Goal: Task Accomplishment & Management: Manage account settings

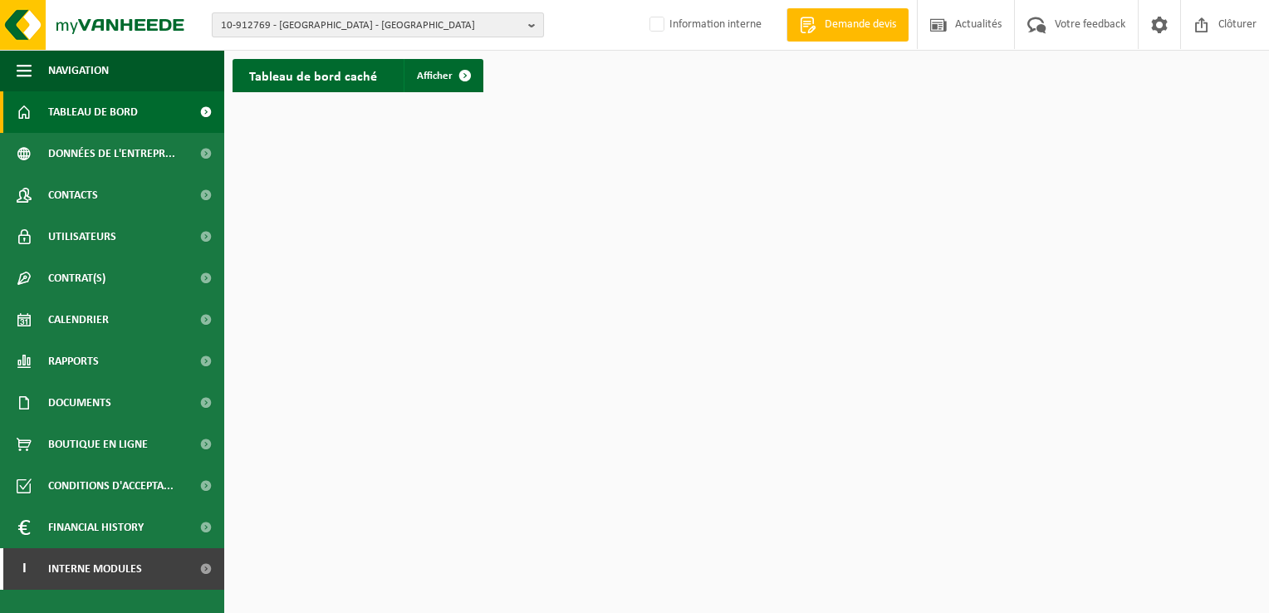
click at [381, 25] on span "10-912769 - CAUWET - FEUCHY" at bounding box center [371, 25] width 301 height 25
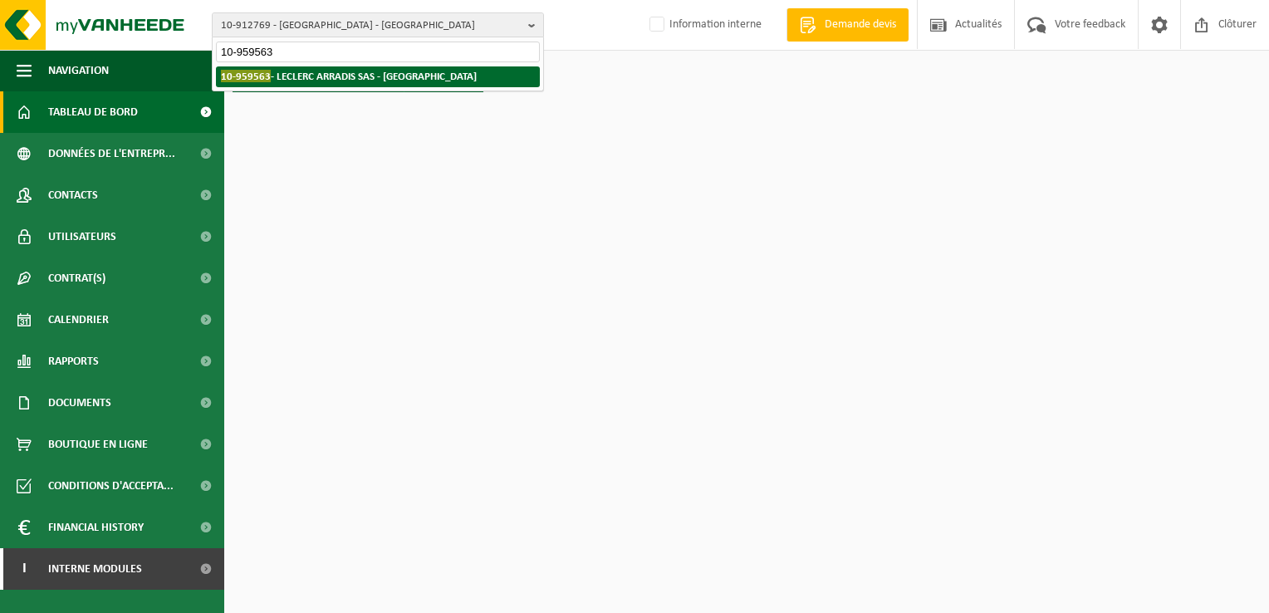
type input "10-959563"
click at [310, 78] on strong "10-959563 - LECLERC ARRADIS SAS - ARRAS" at bounding box center [349, 76] width 256 height 12
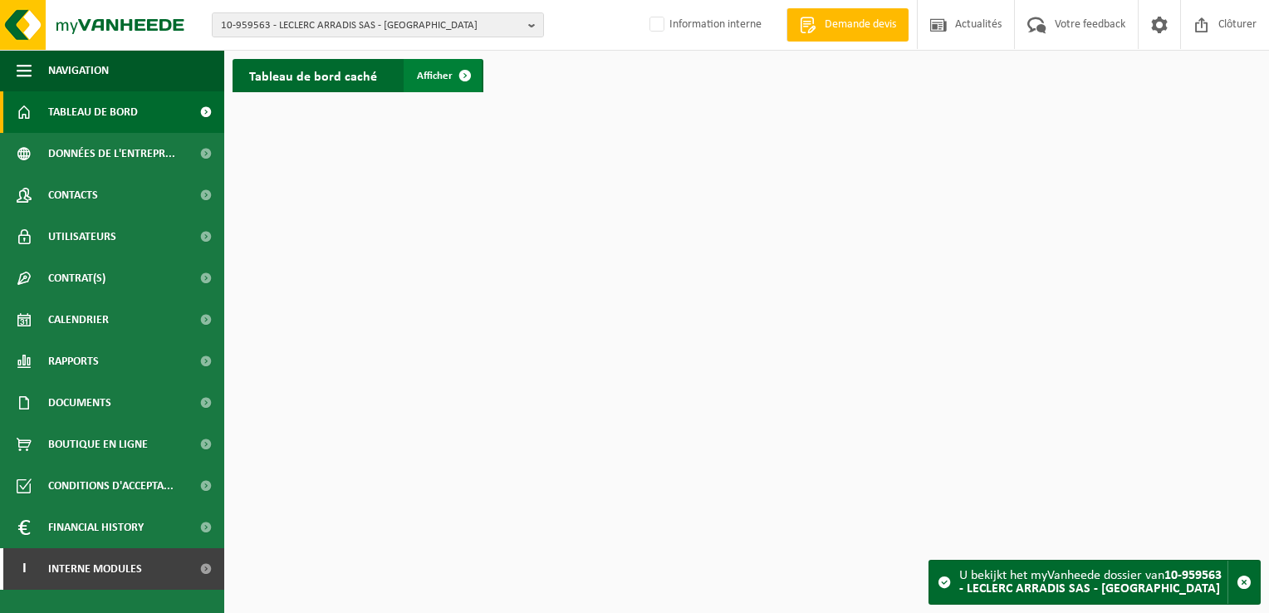
click at [429, 68] on link "Afficher" at bounding box center [443, 75] width 78 height 33
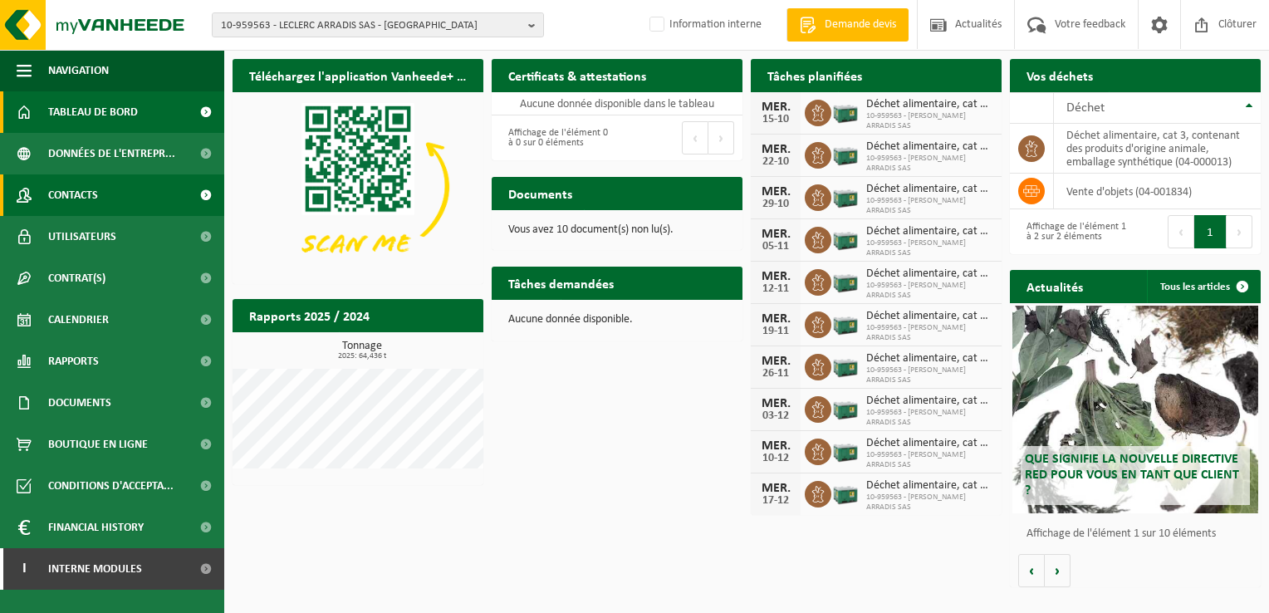
click at [90, 192] on span "Contacts" at bounding box center [73, 195] width 50 height 42
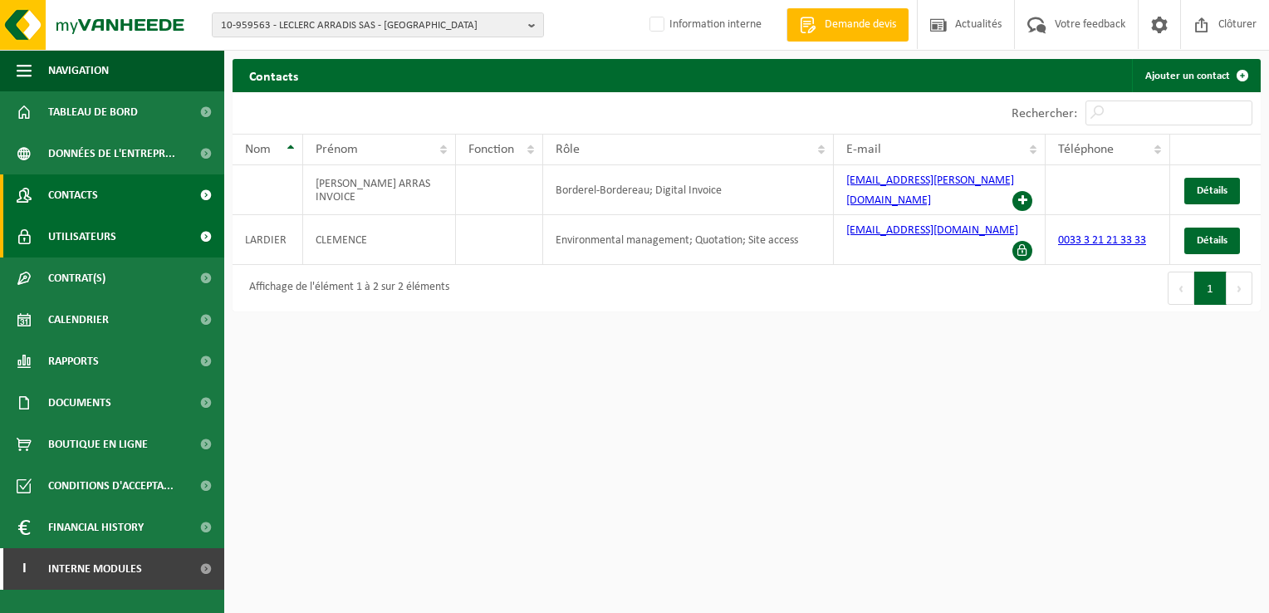
click at [71, 230] on span "Utilisateurs" at bounding box center [82, 237] width 68 height 42
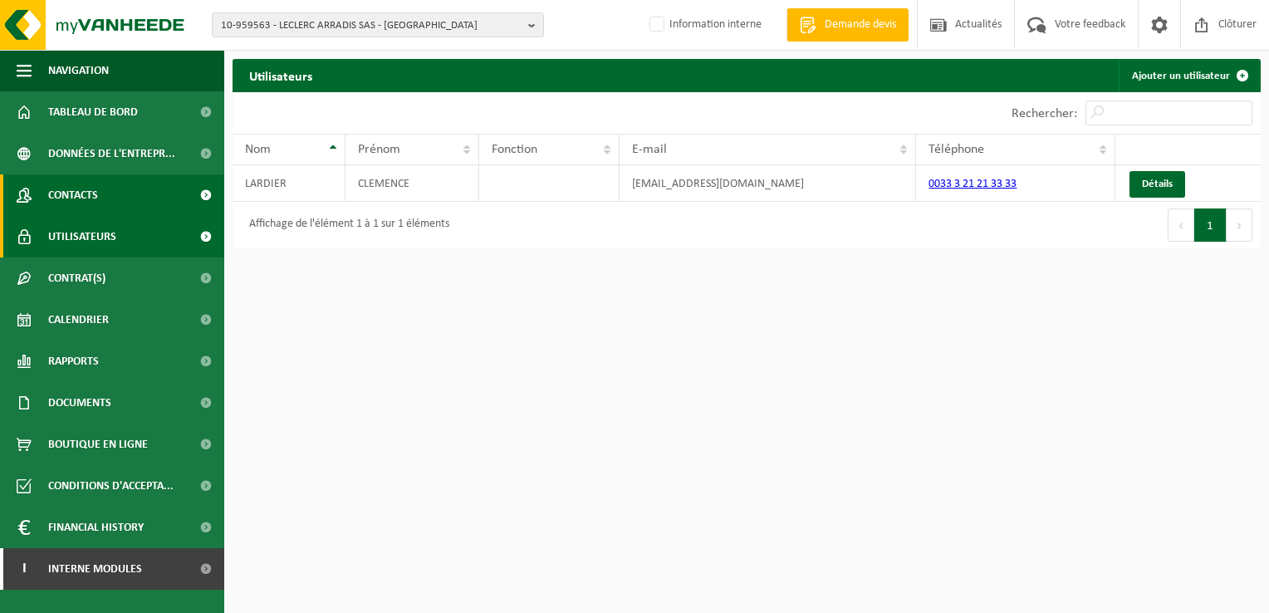
click at [76, 190] on span "Contacts" at bounding box center [73, 195] width 50 height 42
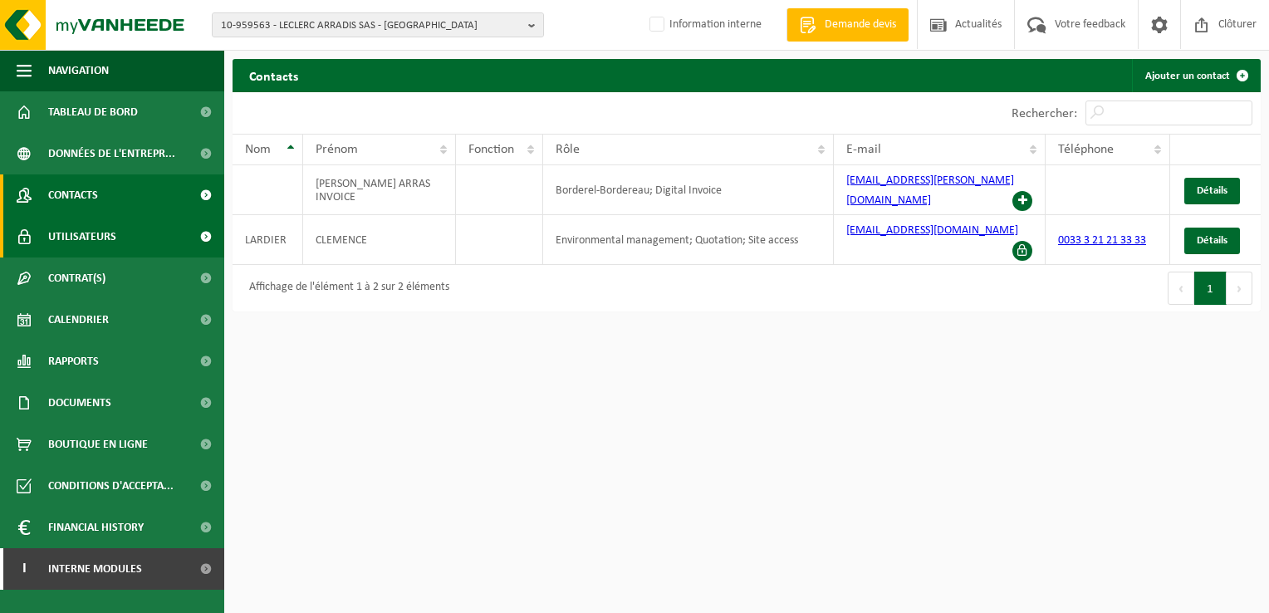
click at [92, 231] on span "Utilisateurs" at bounding box center [82, 237] width 68 height 42
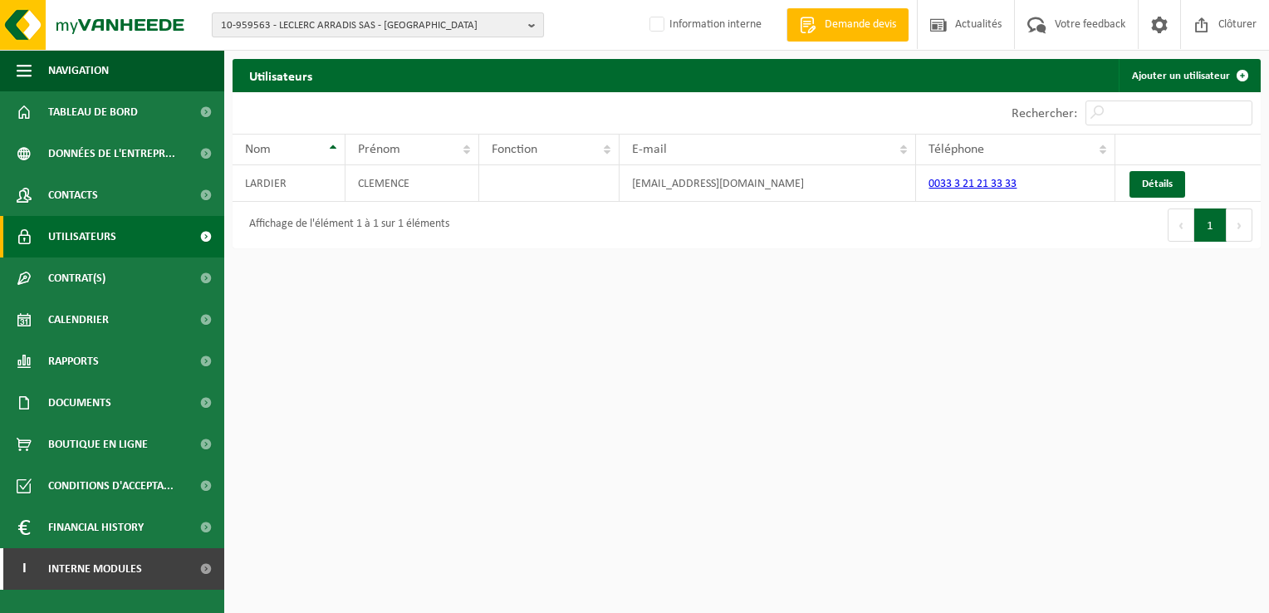
click at [420, 23] on span "10-959563 - LECLERC ARRADIS SAS - ARRAS" at bounding box center [371, 25] width 301 height 25
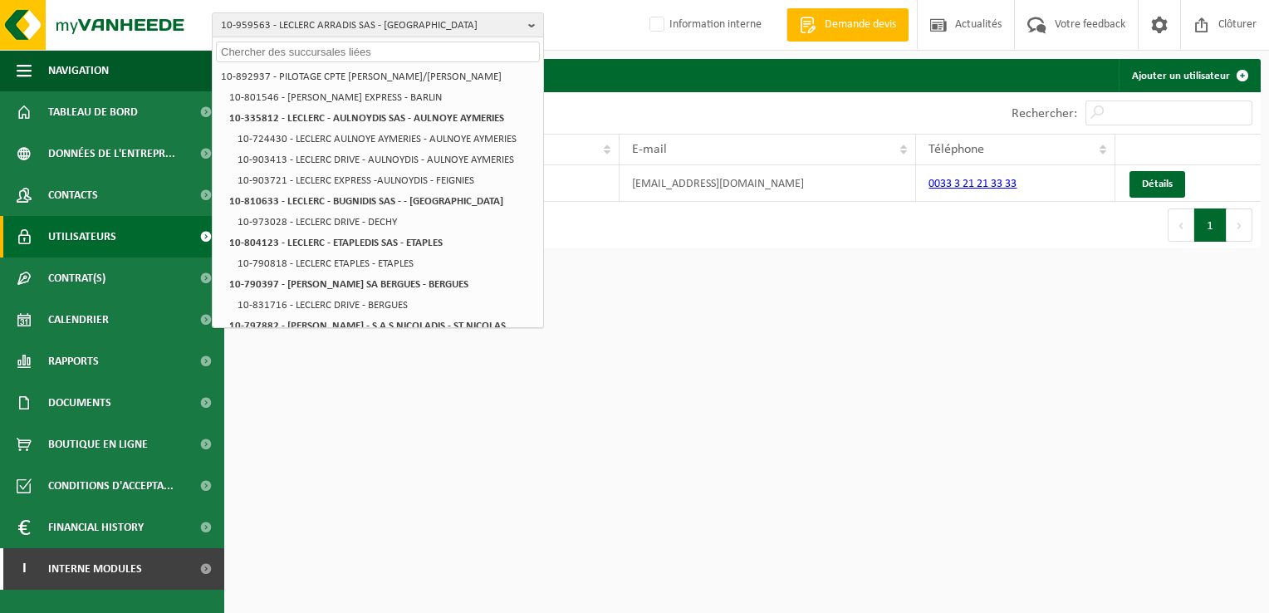
click at [296, 51] on input "text" at bounding box center [378, 52] width 324 height 21
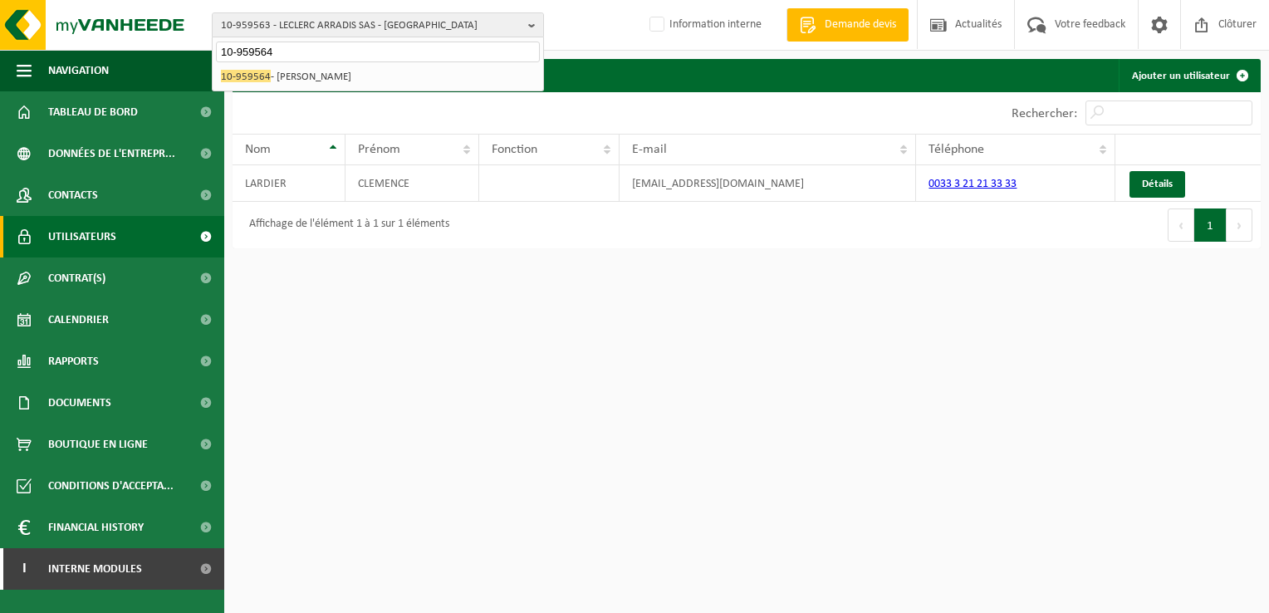
type input "10-959564"
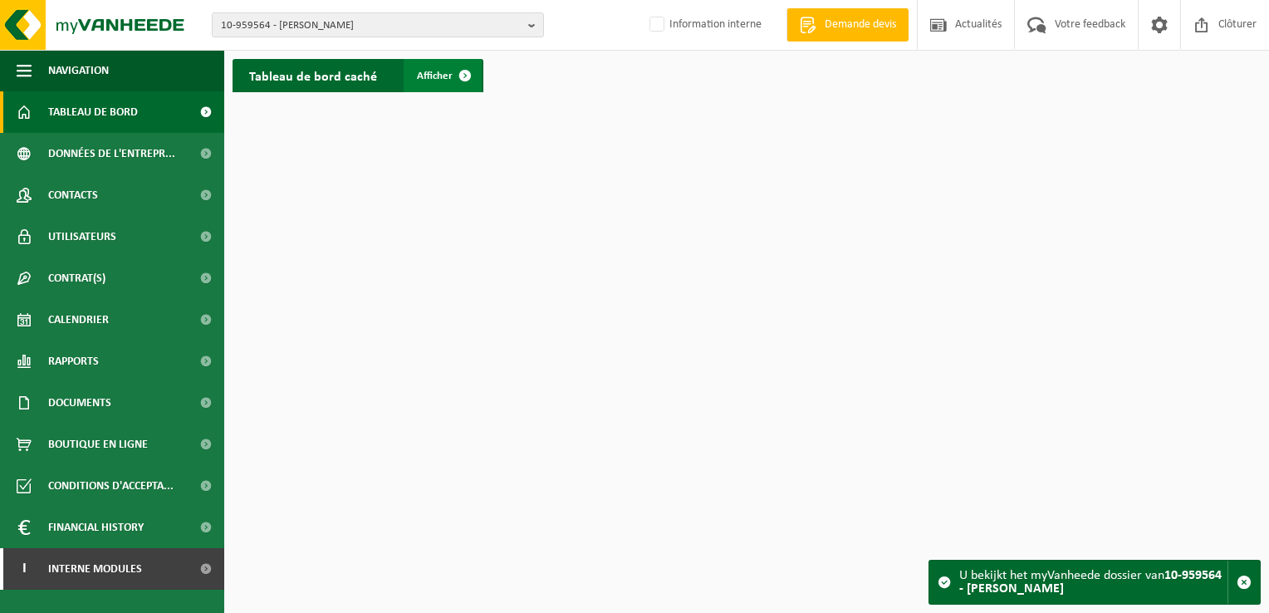
click at [452, 70] on span at bounding box center [464, 75] width 33 height 33
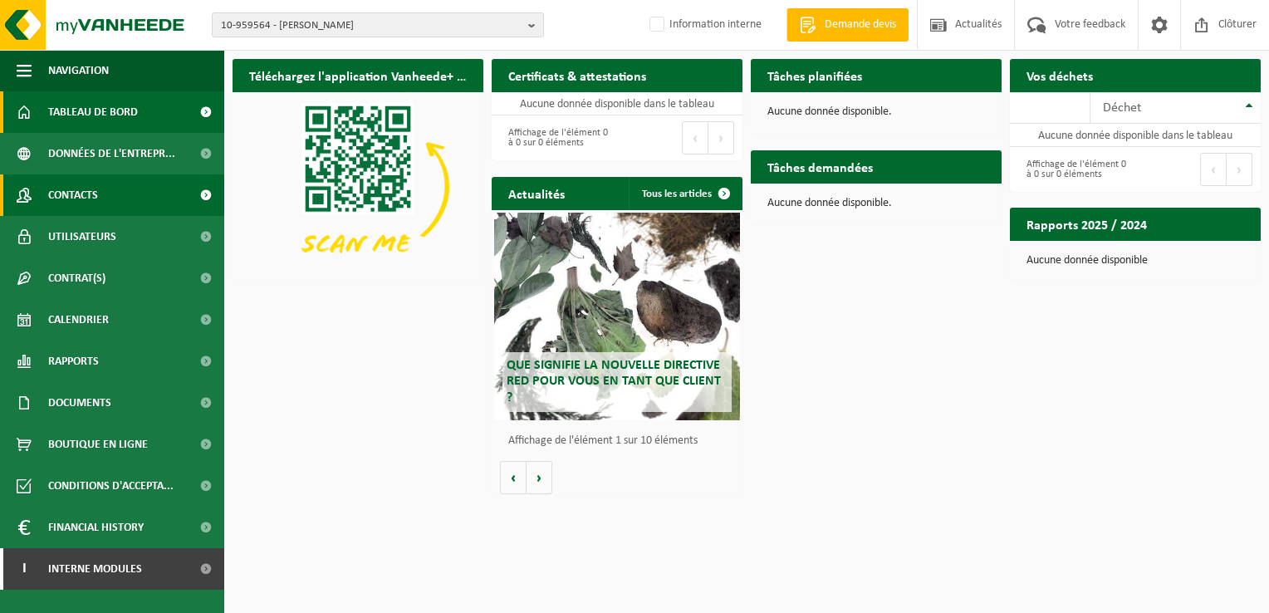
click at [86, 191] on span "Contacts" at bounding box center [73, 195] width 50 height 42
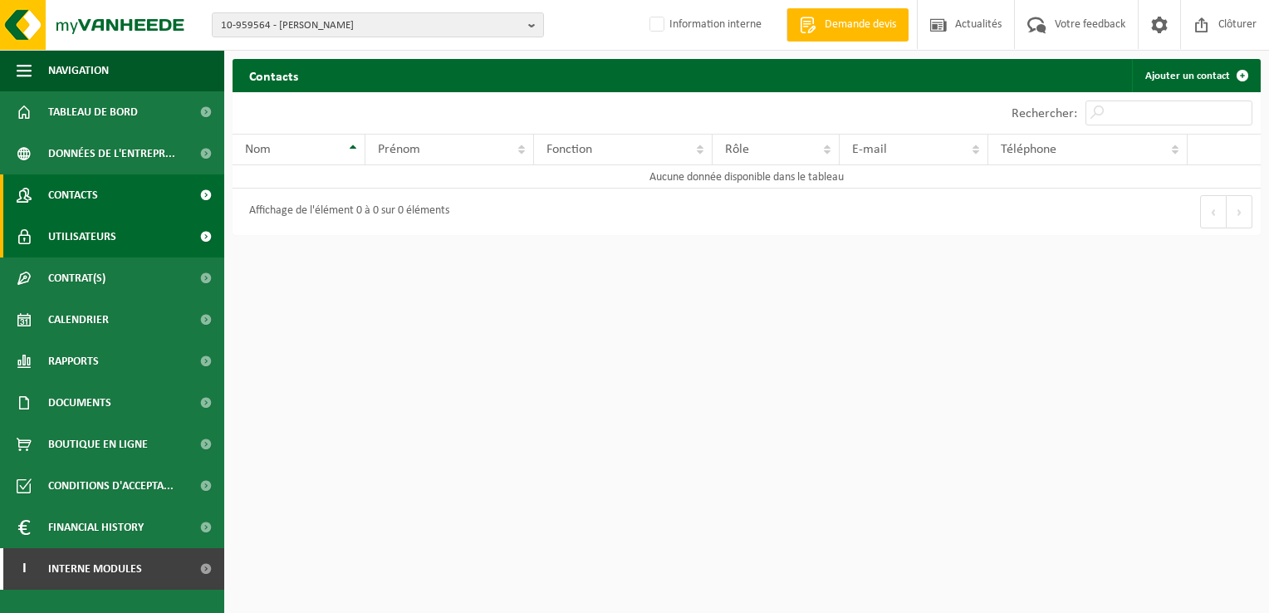
click at [86, 233] on span "Utilisateurs" at bounding box center [82, 237] width 68 height 42
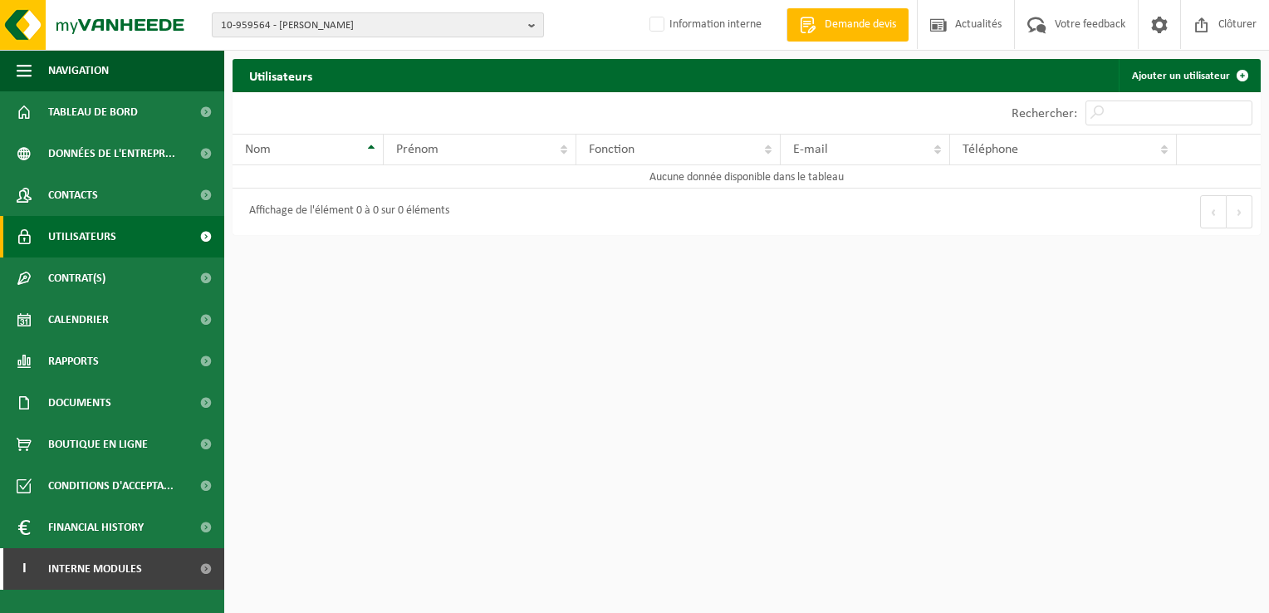
click at [270, 18] on span "10-959564 - [PERSON_NAME]" at bounding box center [371, 25] width 301 height 25
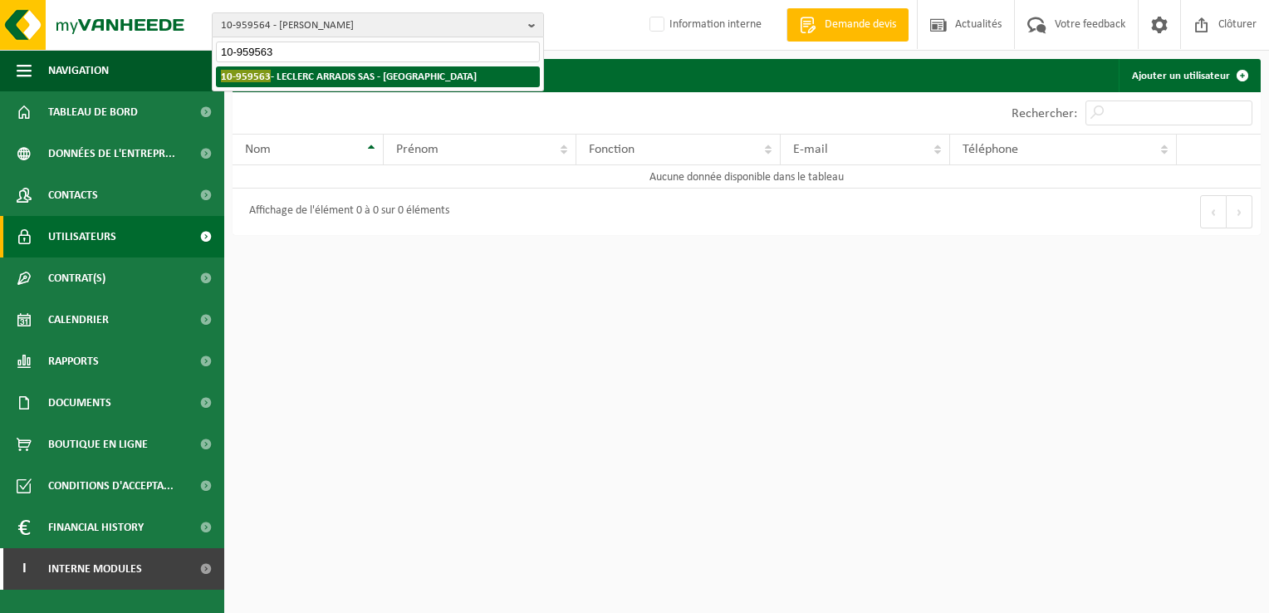
type input "10-959563"
click at [332, 85] on li "10-959563 - LECLERC ARRADIS SAS - [GEOGRAPHIC_DATA]" at bounding box center [378, 76] width 324 height 21
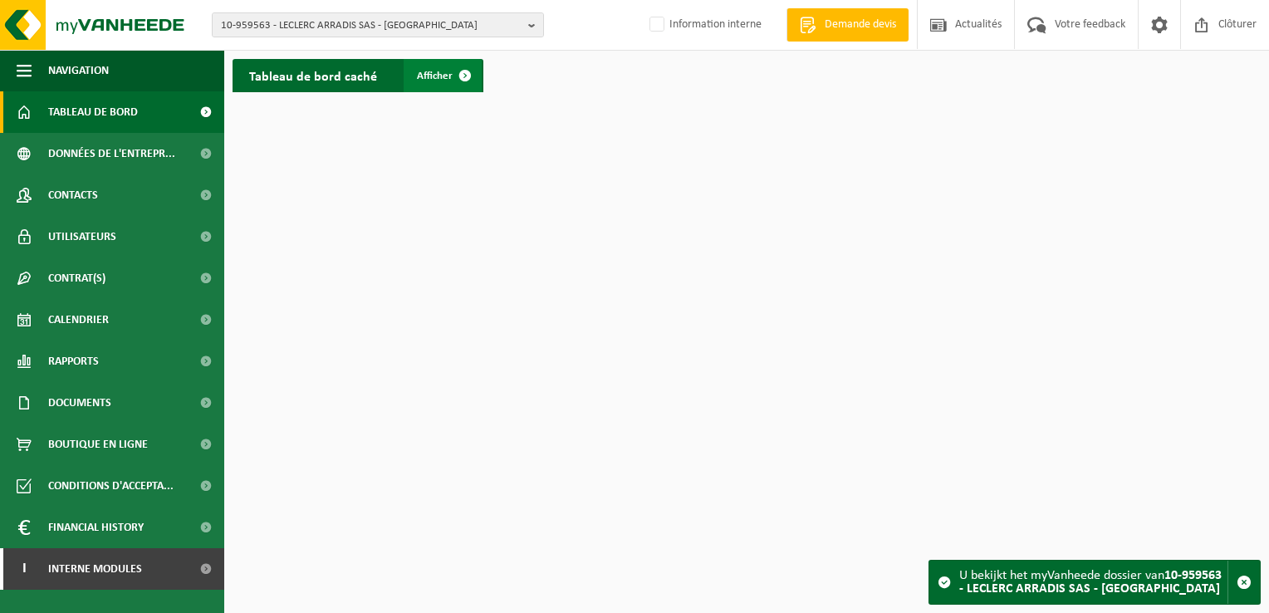
click at [443, 71] on span "Afficher" at bounding box center [435, 76] width 36 height 11
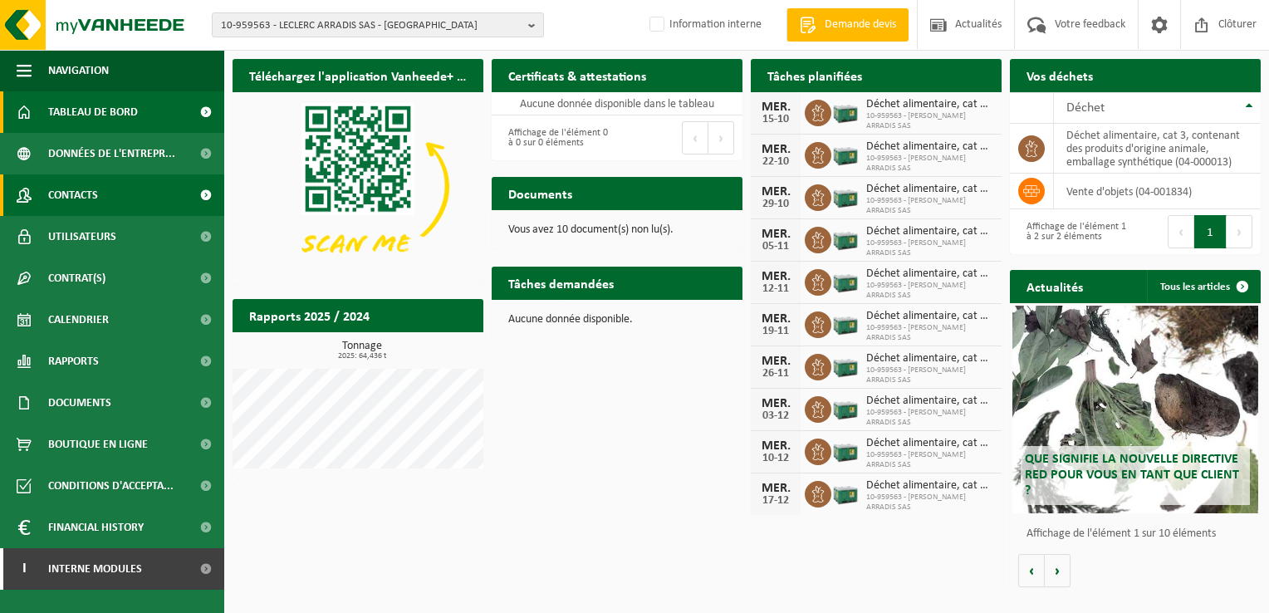
click at [103, 196] on link "Contacts" at bounding box center [112, 195] width 224 height 42
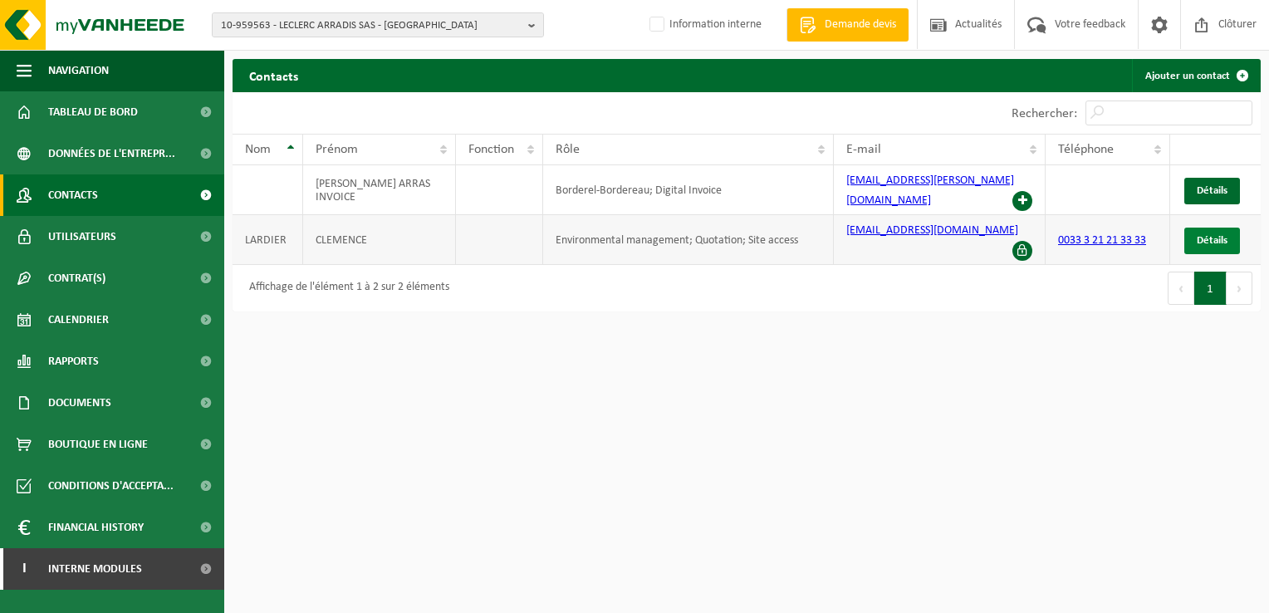
click at [1209, 235] on span "Détails" at bounding box center [1212, 240] width 31 height 11
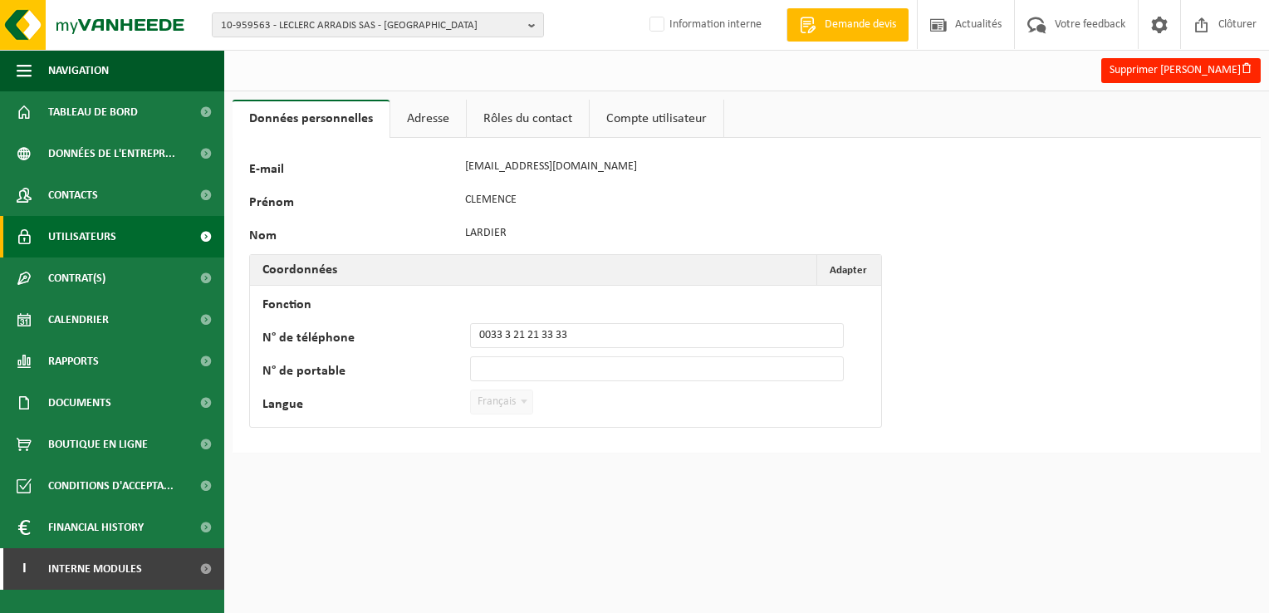
click at [71, 230] on span "Utilisateurs" at bounding box center [82, 237] width 68 height 42
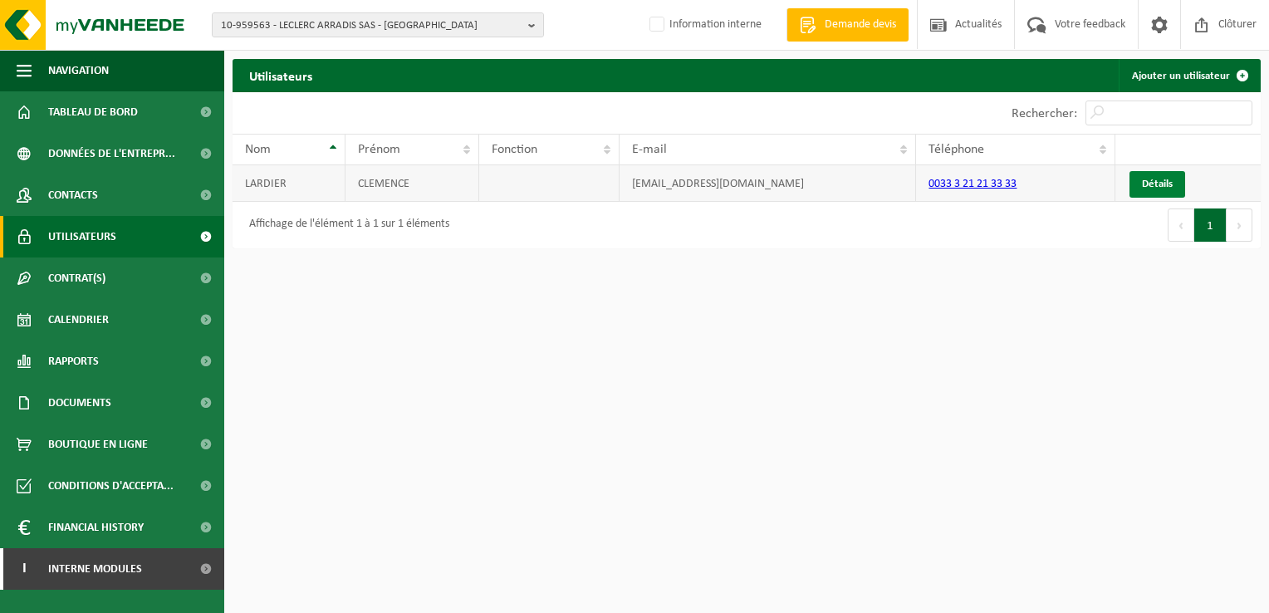
click at [1154, 181] on link "Détails" at bounding box center [1157, 184] width 56 height 27
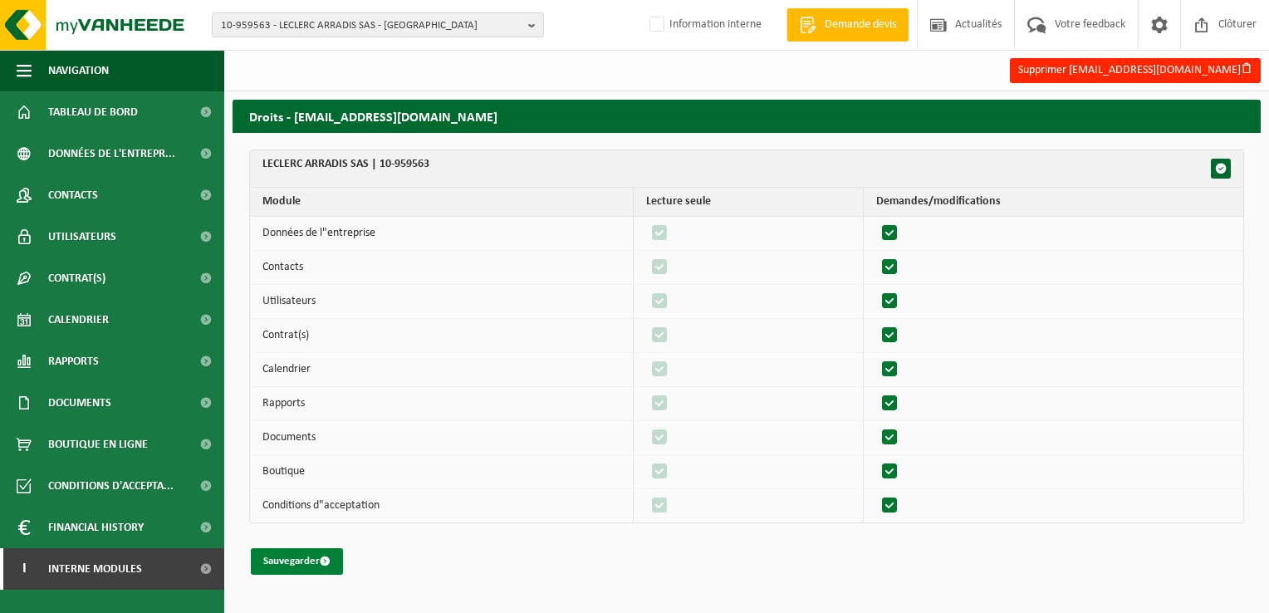
click at [302, 554] on button "Sauvegarder" at bounding box center [297, 561] width 92 height 27
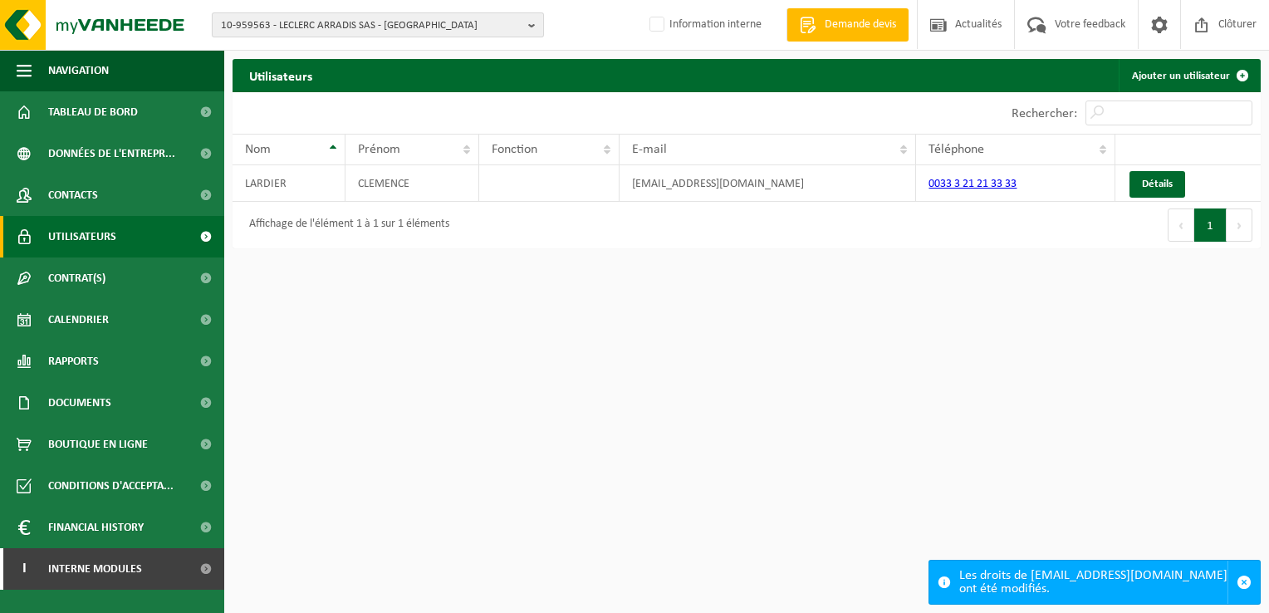
click at [439, 15] on span "10-959563 - LECLERC ARRADIS SAS - [GEOGRAPHIC_DATA]" at bounding box center [371, 25] width 301 height 25
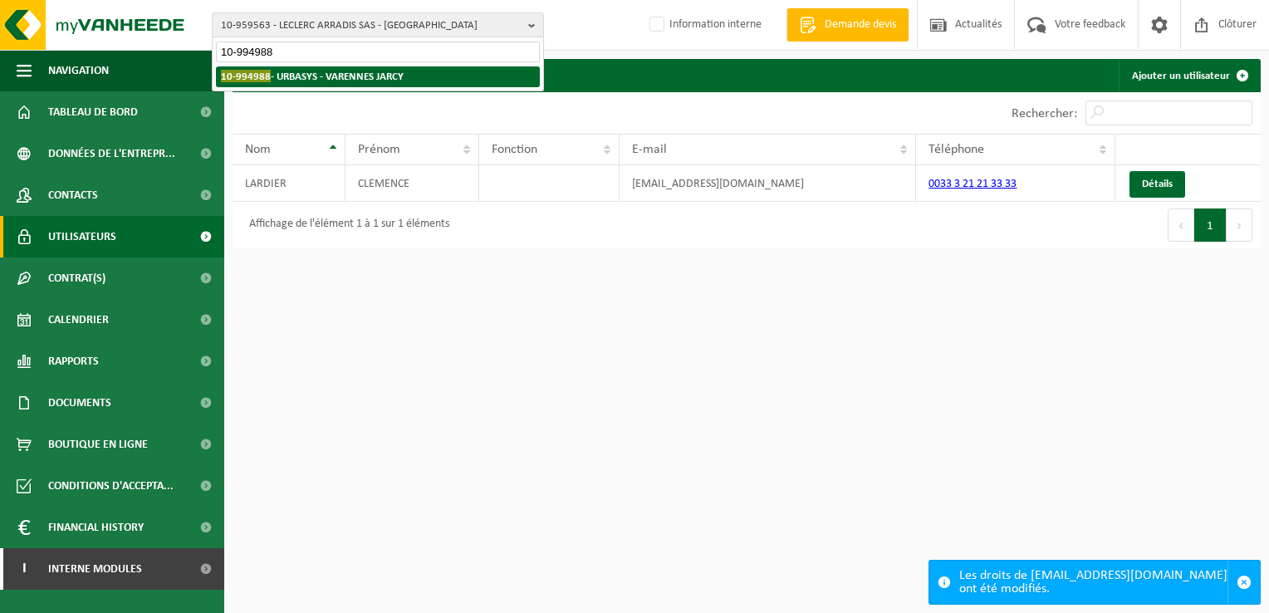
type input "10-994988"
click at [311, 75] on strong "10-994988 - URBASYS - VARENNES JARCY" at bounding box center [312, 76] width 183 height 12
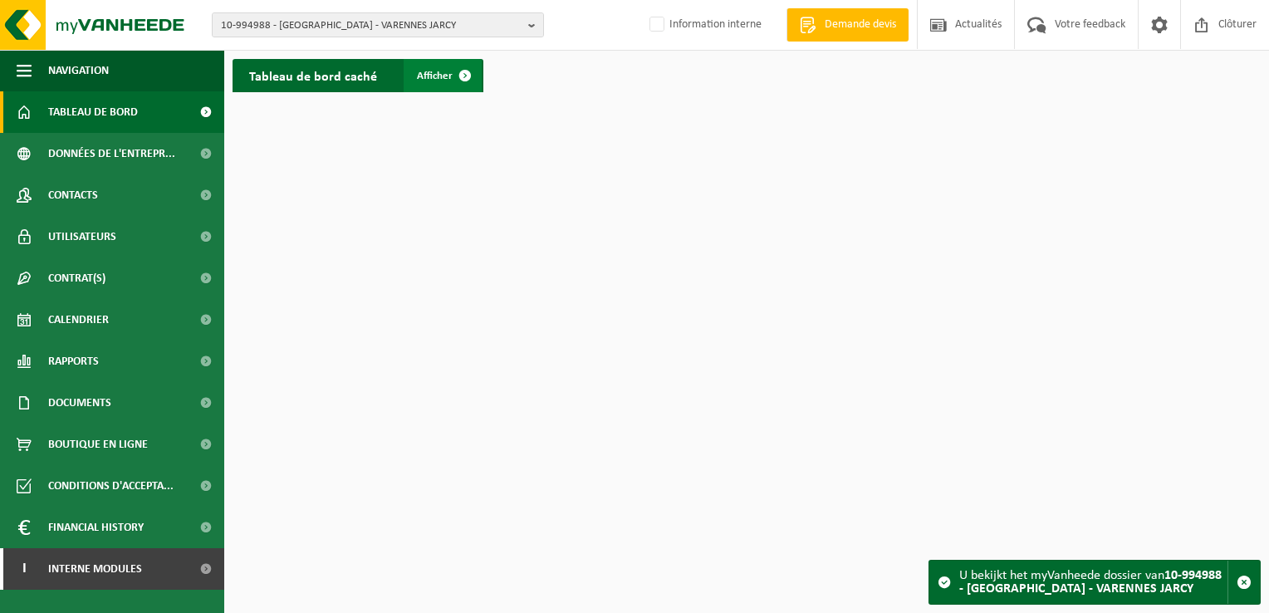
click at [441, 77] on span "Afficher" at bounding box center [435, 76] width 36 height 11
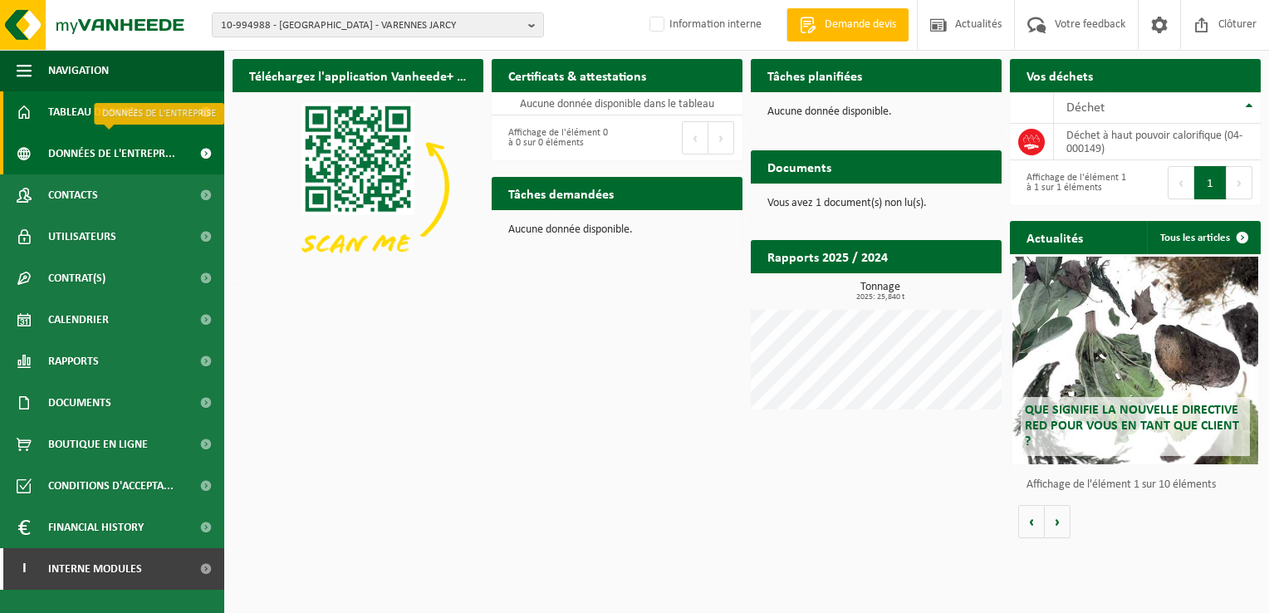
click at [115, 154] on span "Données de l'entrepr..." at bounding box center [111, 154] width 127 height 42
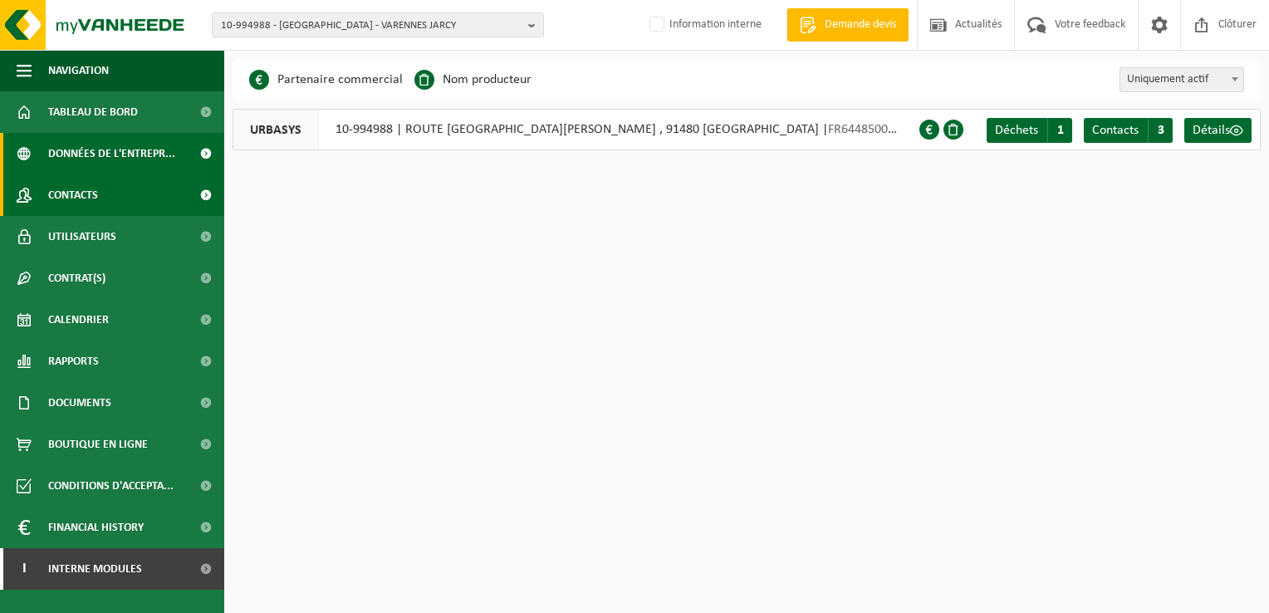
click at [89, 191] on span "Contacts" at bounding box center [73, 195] width 50 height 42
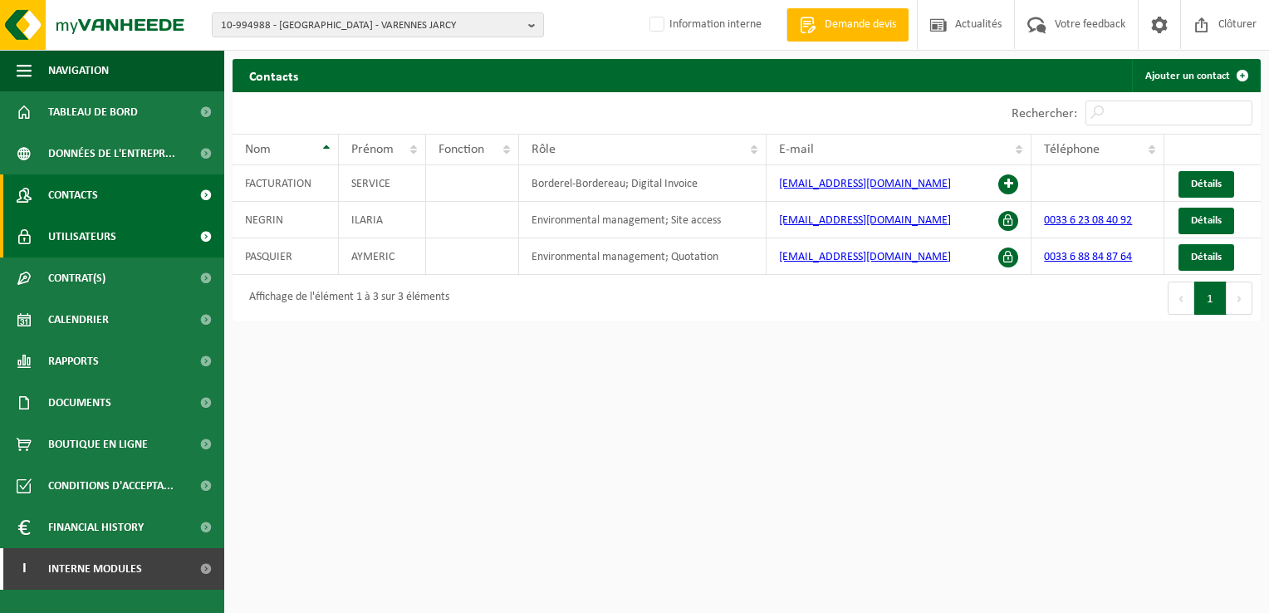
click at [80, 231] on span "Utilisateurs" at bounding box center [82, 237] width 68 height 42
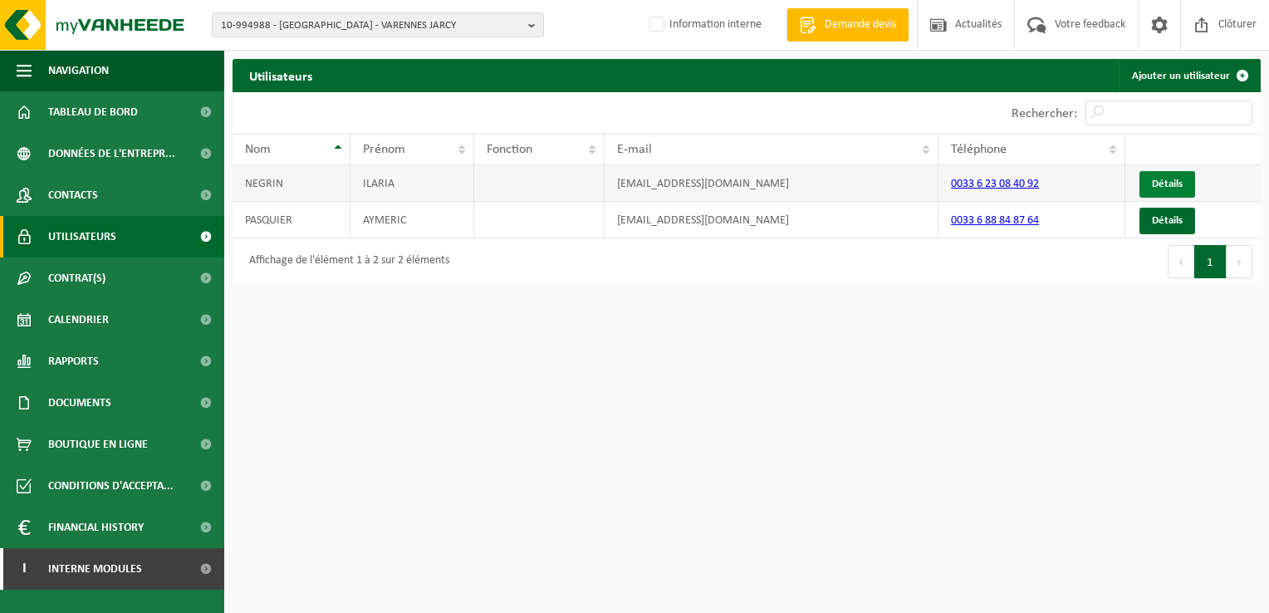
click at [1149, 181] on link "Détails" at bounding box center [1167, 184] width 56 height 27
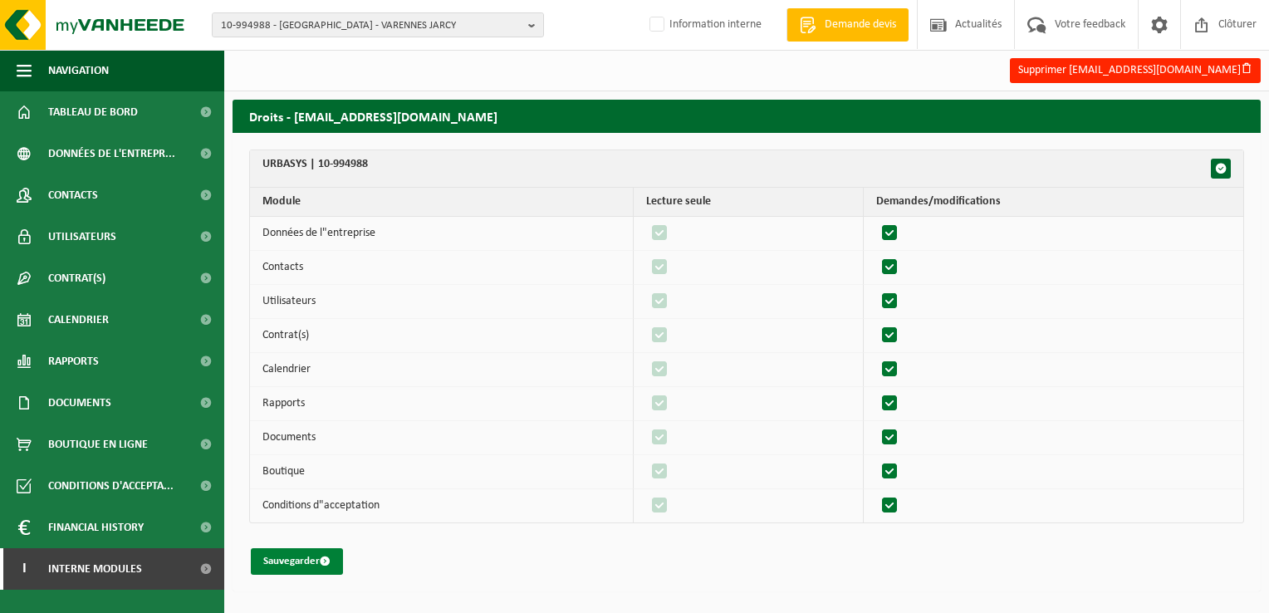
click at [302, 556] on button "Sauvegarder" at bounding box center [297, 561] width 92 height 27
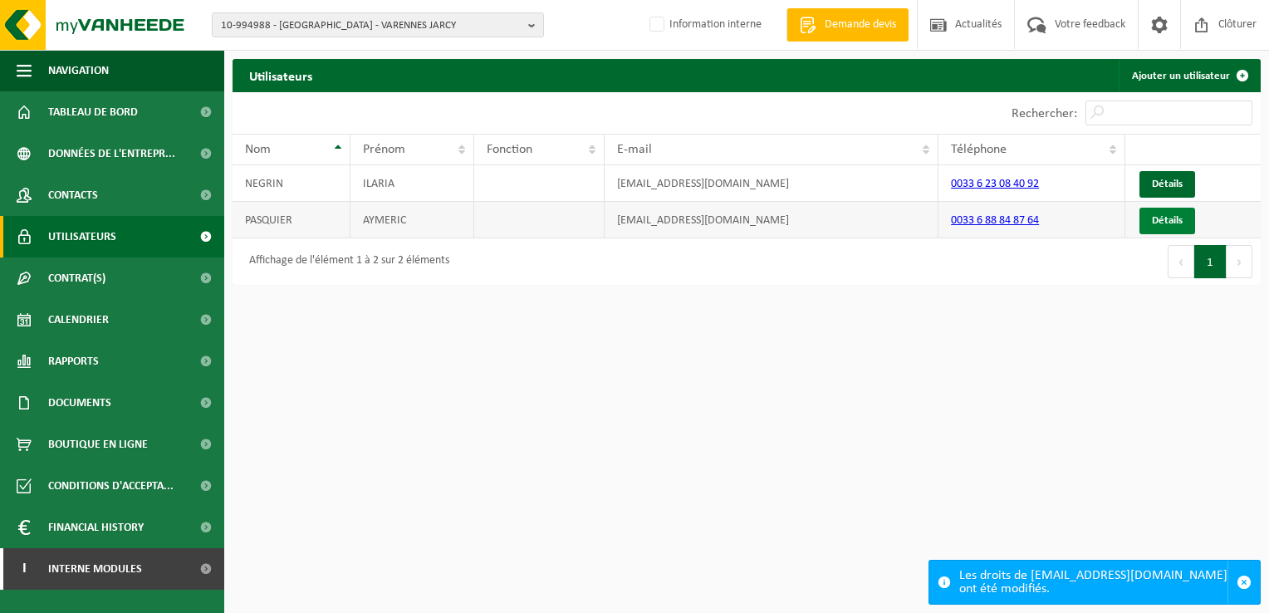
click at [1159, 211] on link "Détails" at bounding box center [1167, 221] width 56 height 27
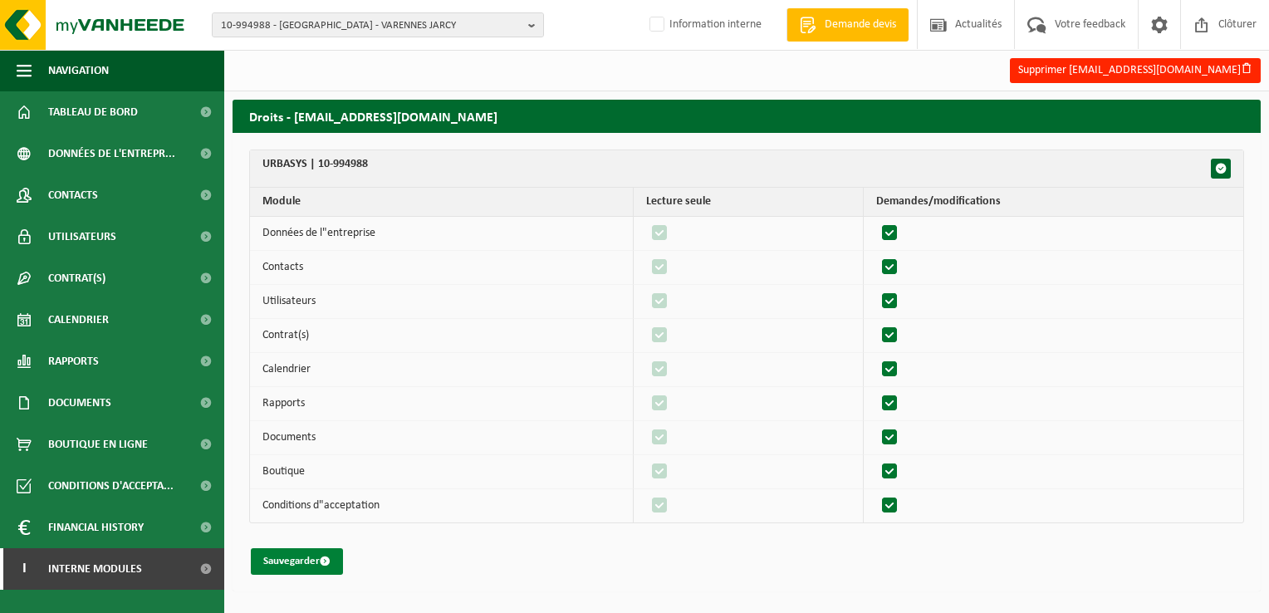
click at [303, 554] on button "Sauvegarder" at bounding box center [297, 561] width 92 height 27
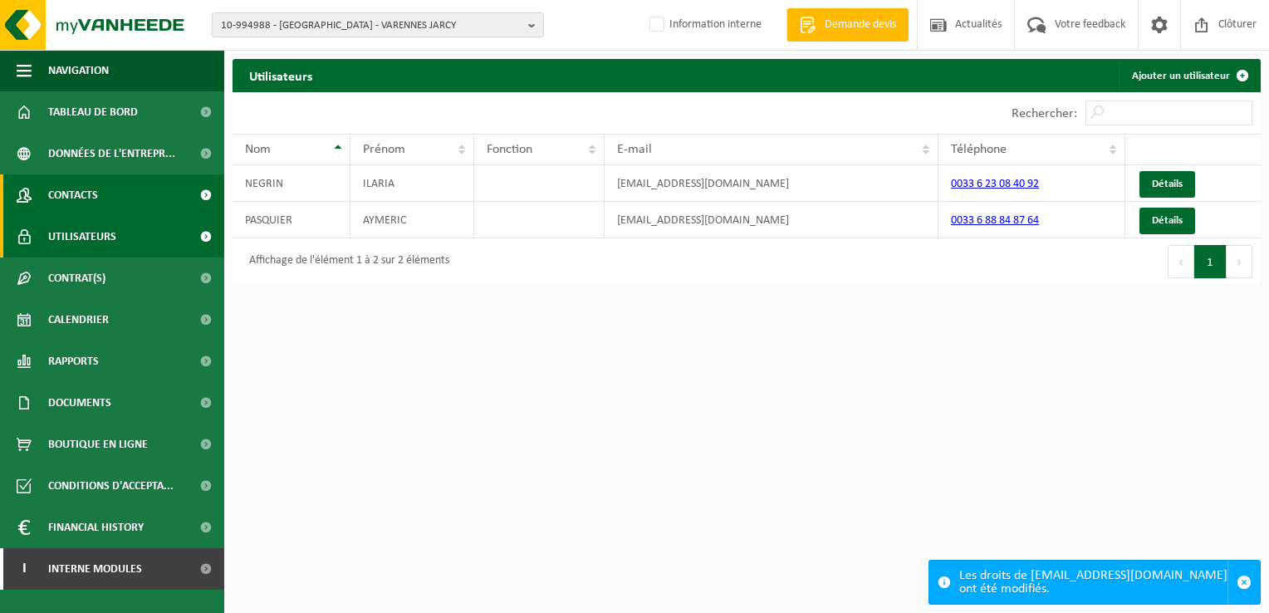
click at [94, 194] on span "Contacts" at bounding box center [73, 195] width 50 height 42
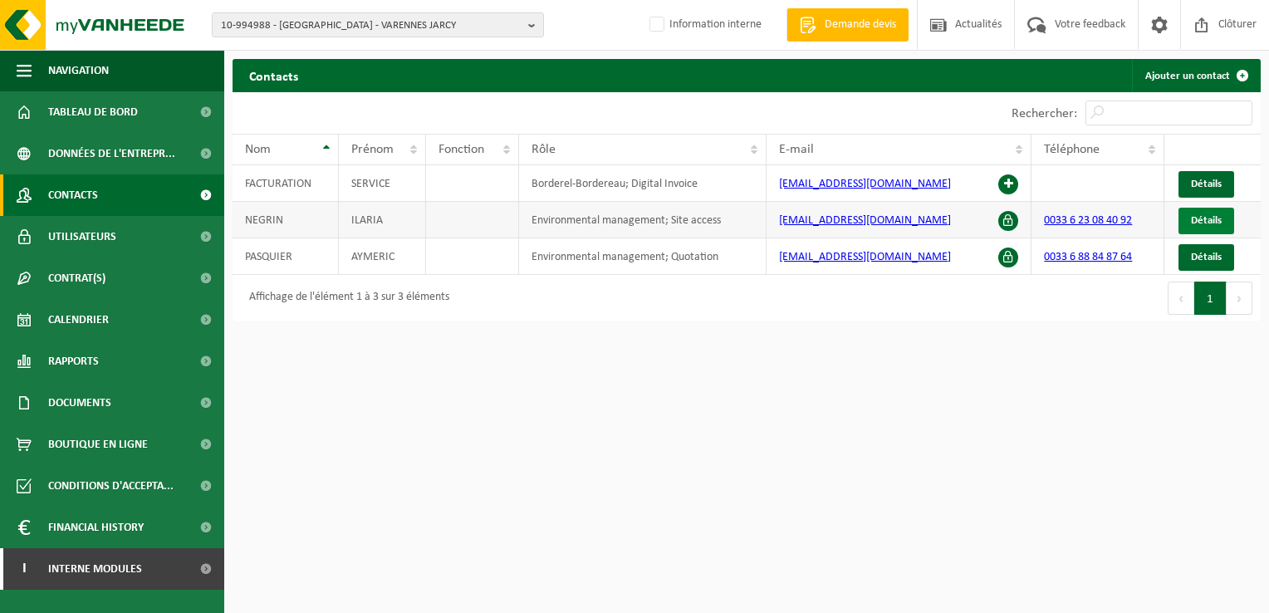
click at [1199, 215] on span "Détails" at bounding box center [1206, 220] width 31 height 11
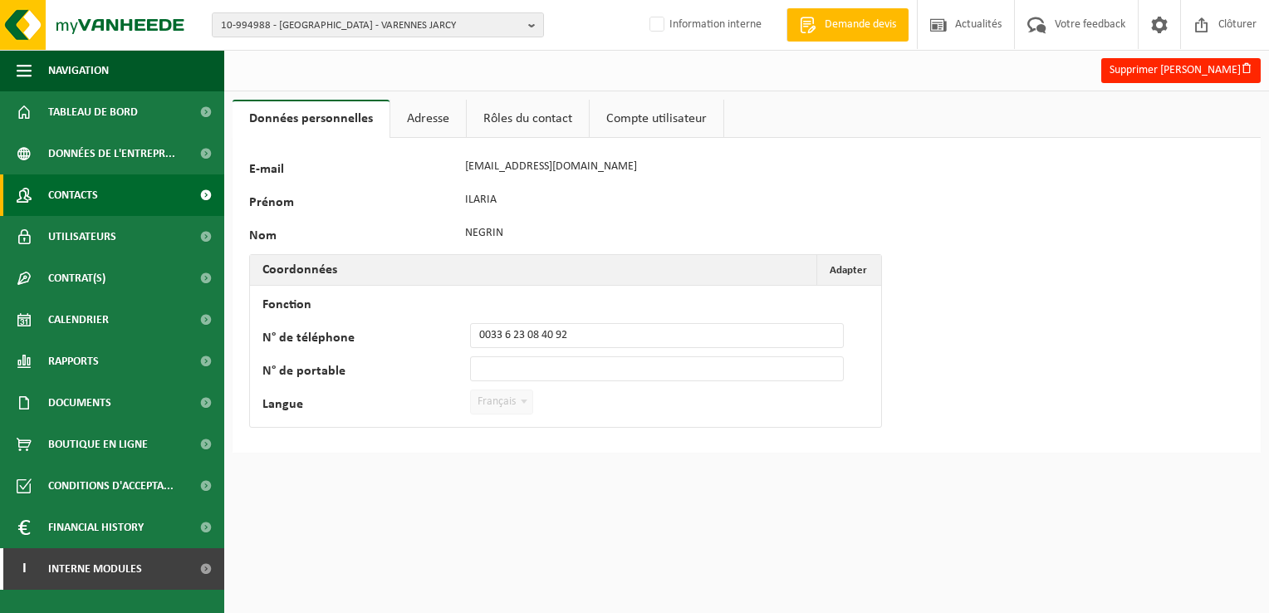
click at [91, 193] on span "Contacts" at bounding box center [73, 195] width 50 height 42
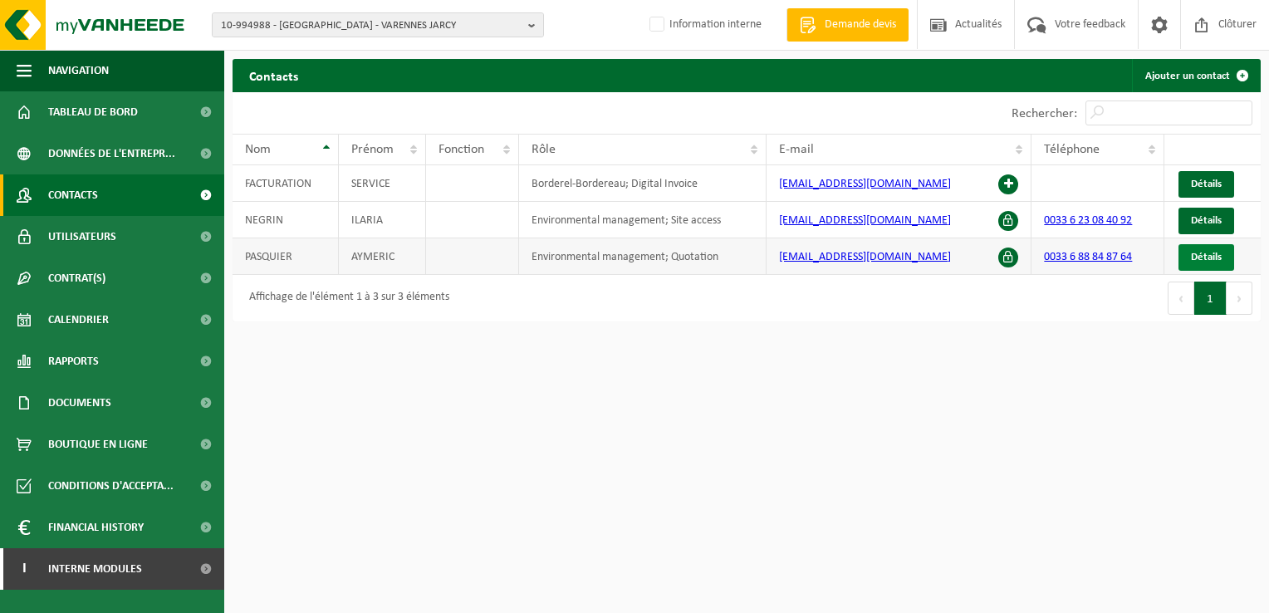
click at [1203, 254] on span "Détails" at bounding box center [1206, 257] width 31 height 11
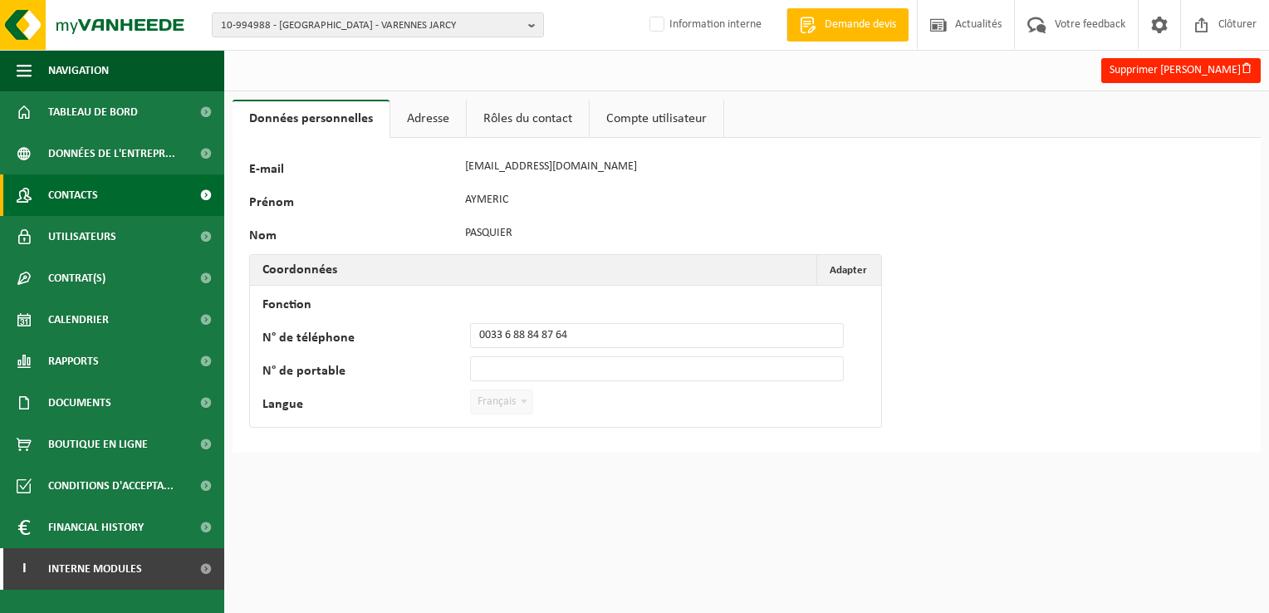
click at [87, 191] on span "Contacts" at bounding box center [73, 195] width 50 height 42
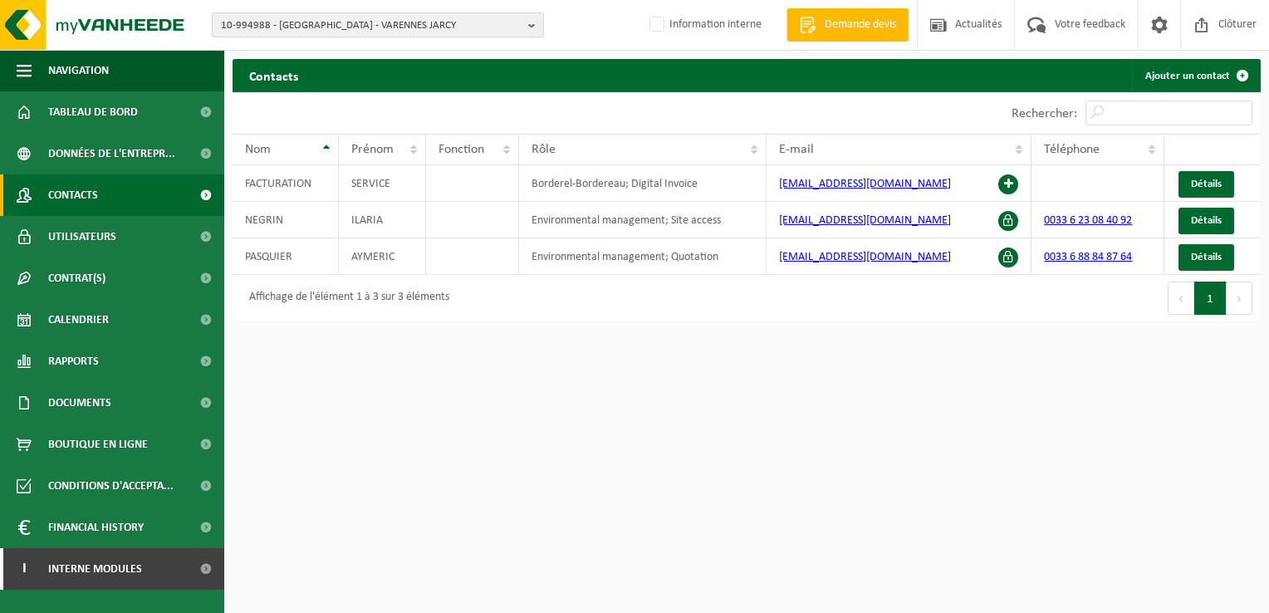
click at [532, 22] on b "button" at bounding box center [535, 24] width 15 height 23
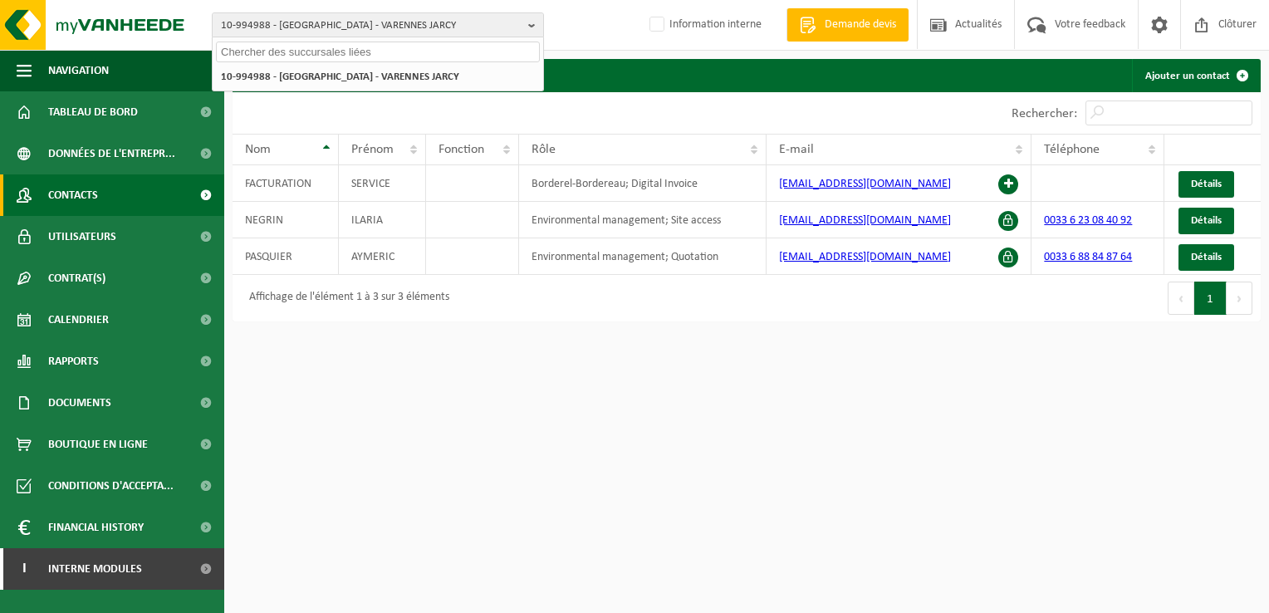
click at [269, 48] on input "text" at bounding box center [378, 52] width 324 height 21
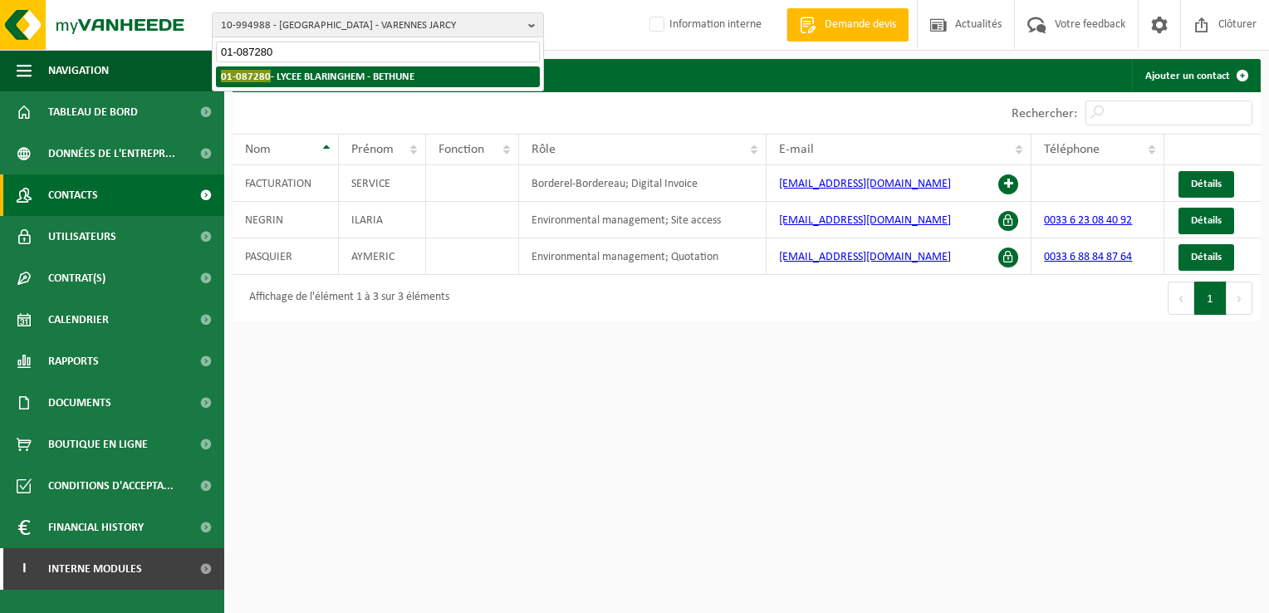
type input "01-087280"
click at [341, 81] on strong "01-087280 - LYCEE BLARINGHEM - BETHUNE" at bounding box center [318, 76] width 194 height 12
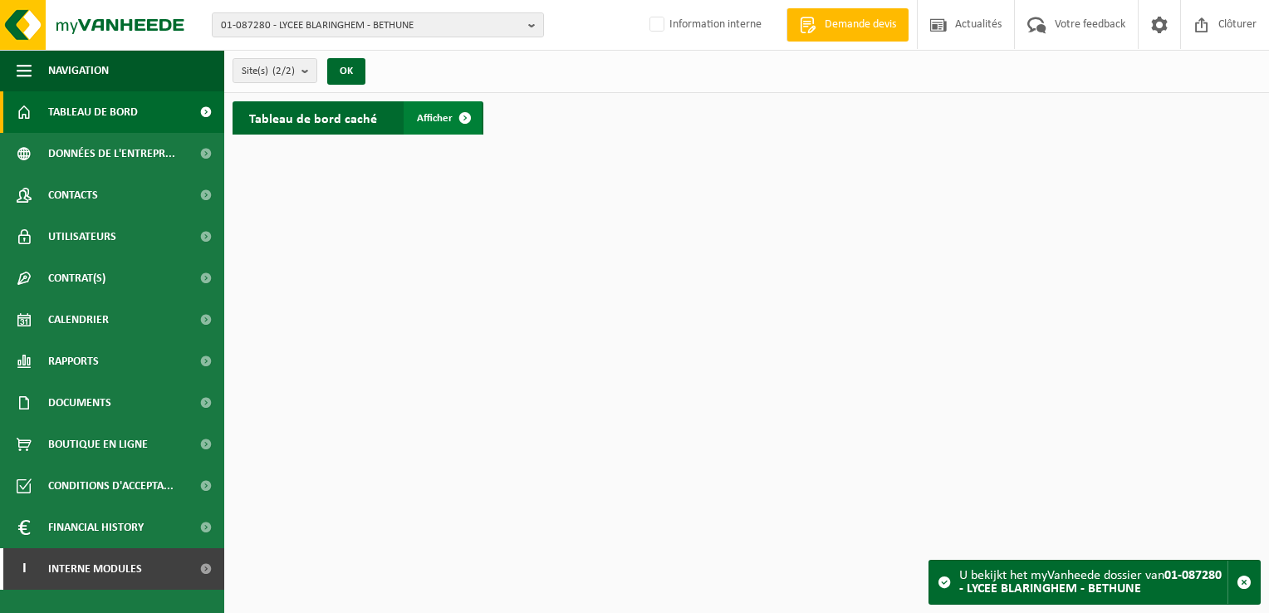
click at [459, 111] on span at bounding box center [464, 117] width 33 height 33
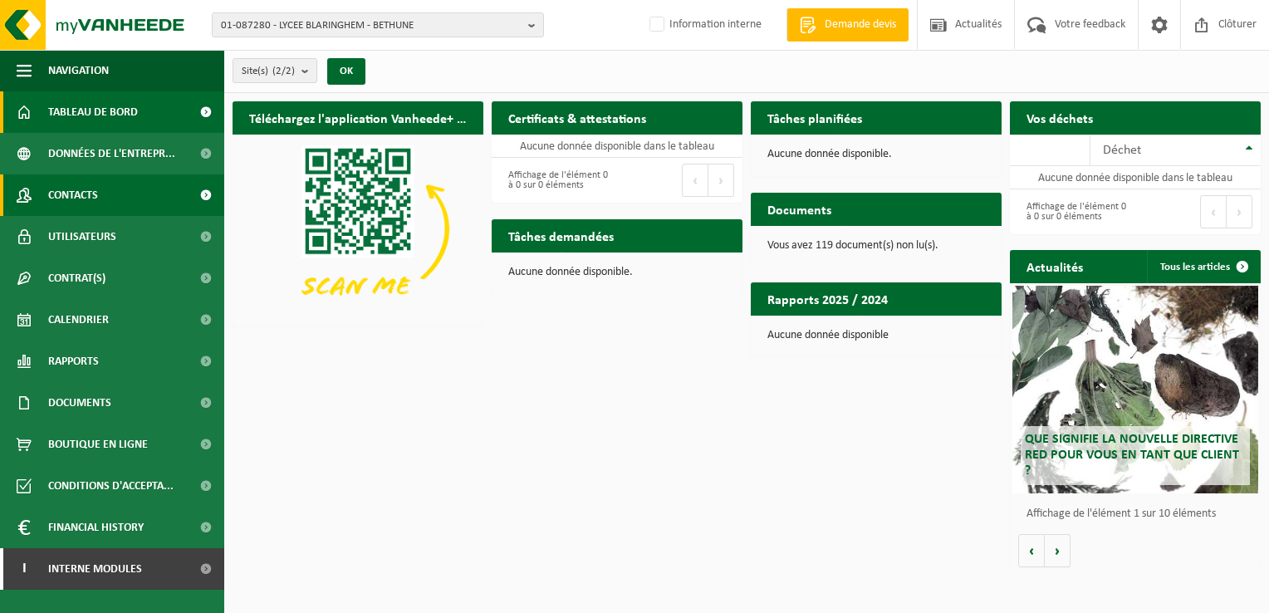
click at [81, 188] on span "Contacts" at bounding box center [73, 195] width 50 height 42
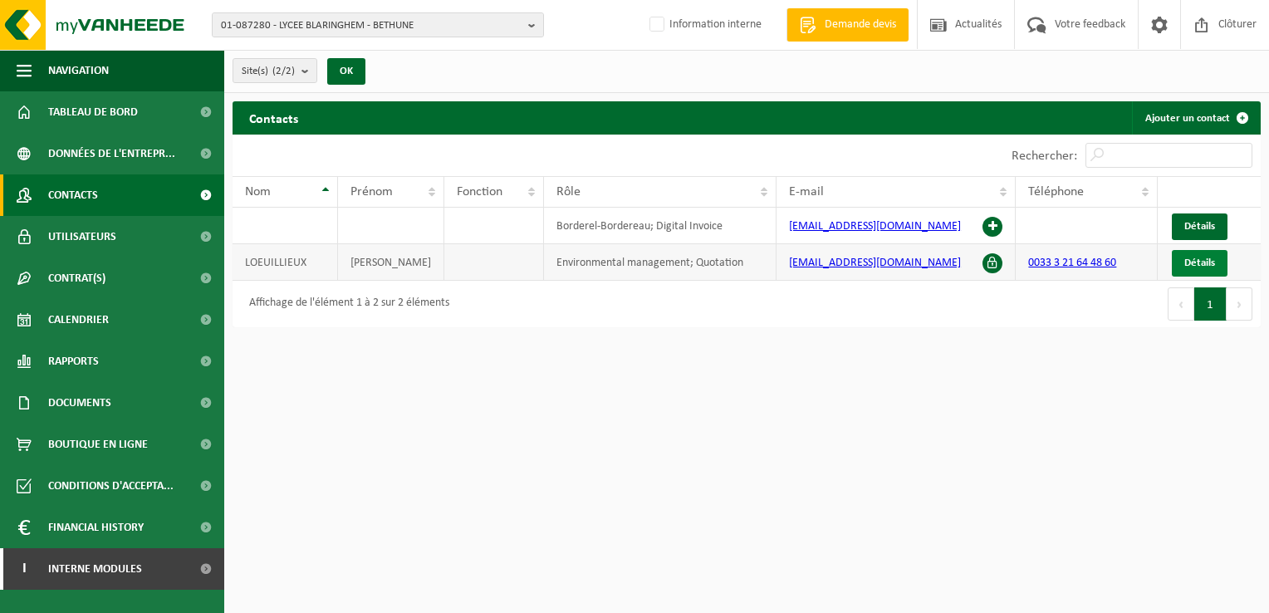
click at [1199, 263] on span "Détails" at bounding box center [1199, 262] width 31 height 11
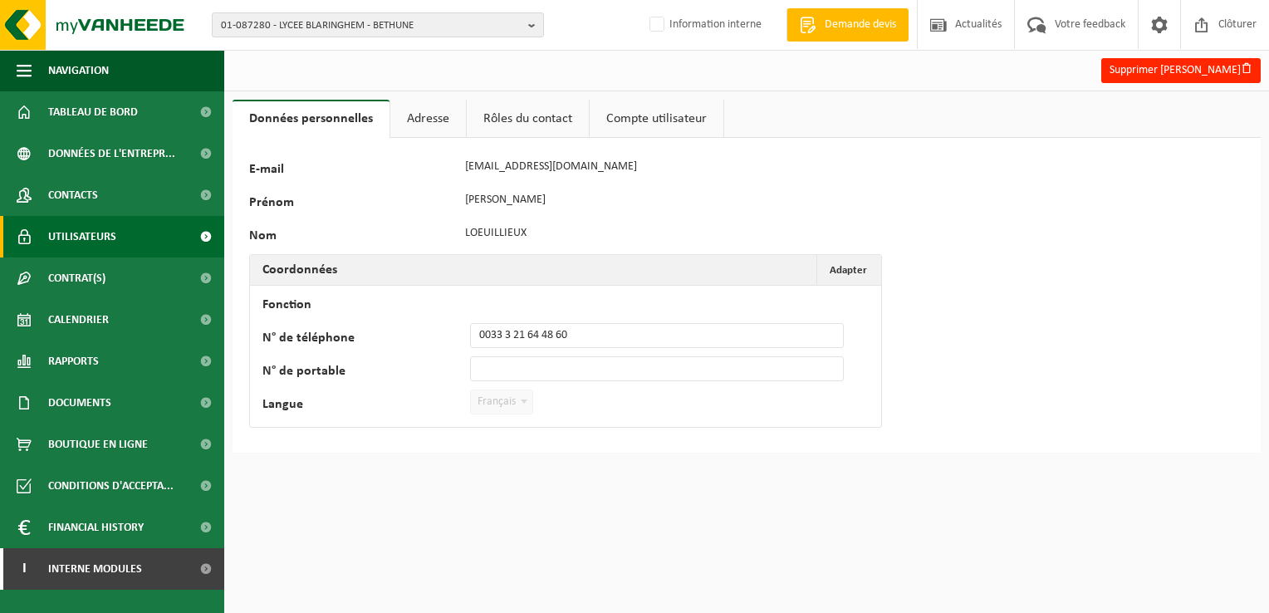
click at [76, 229] on span "Utilisateurs" at bounding box center [82, 237] width 68 height 42
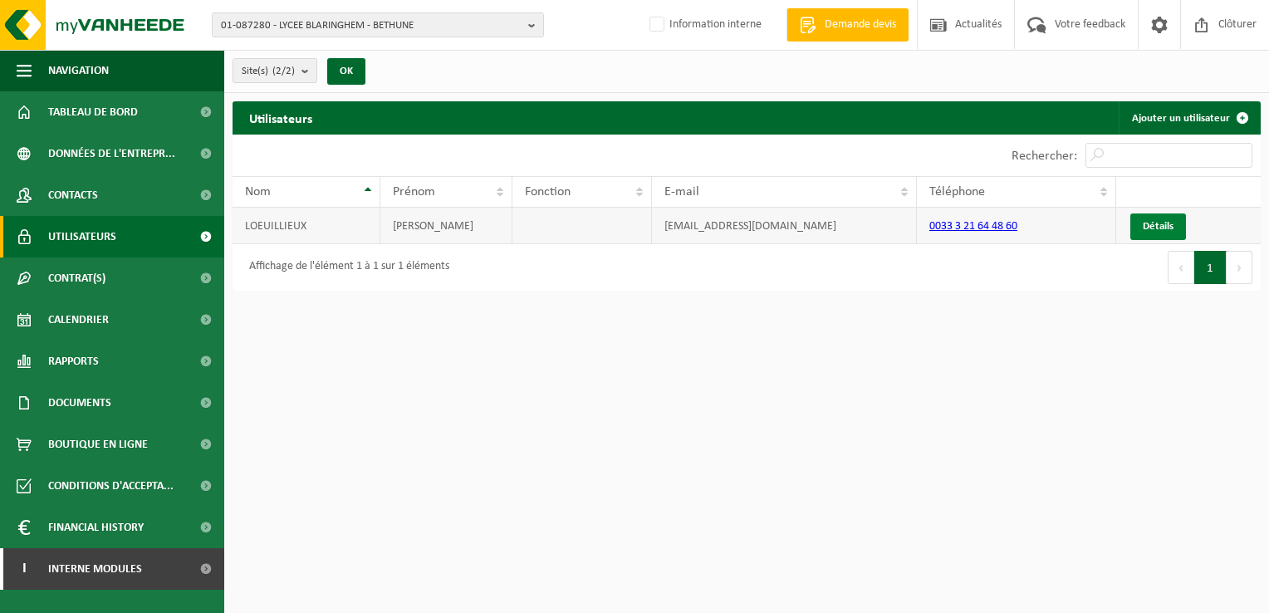
click at [1167, 218] on link "Détails" at bounding box center [1158, 226] width 56 height 27
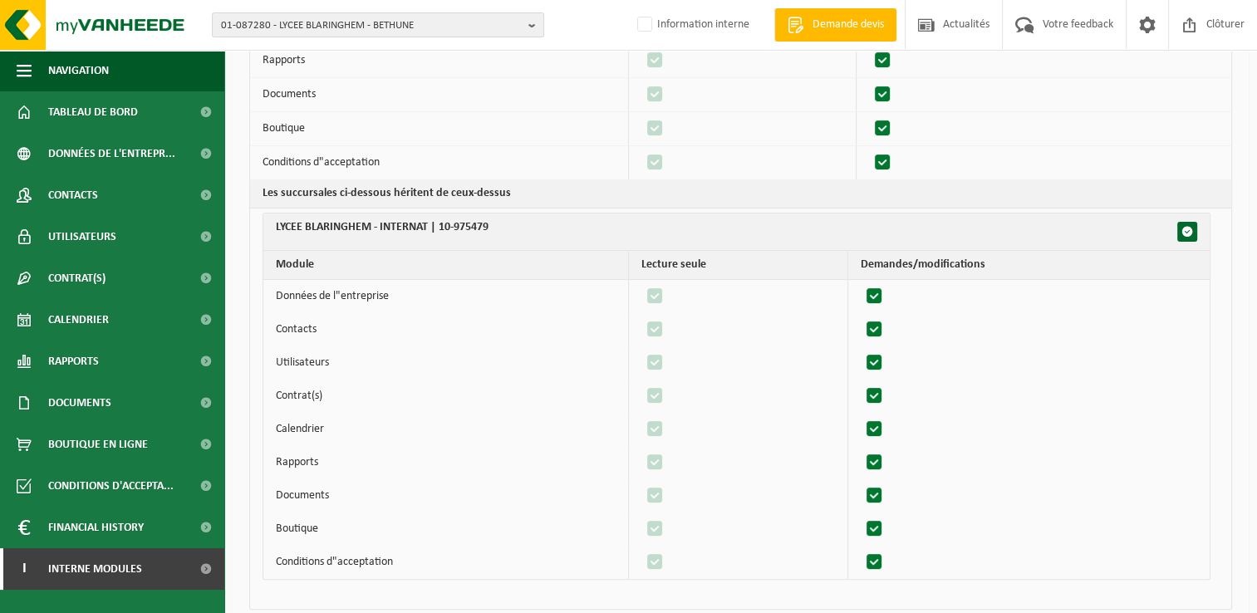
scroll to position [412, 0]
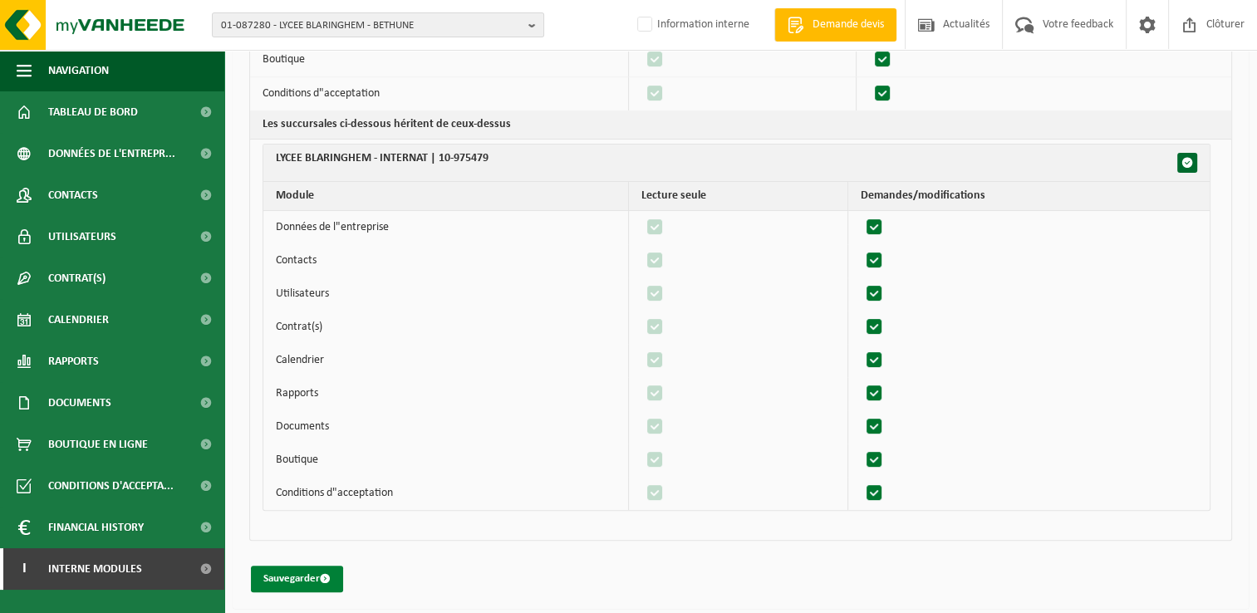
click at [286, 576] on button "Sauvegarder" at bounding box center [297, 579] width 92 height 27
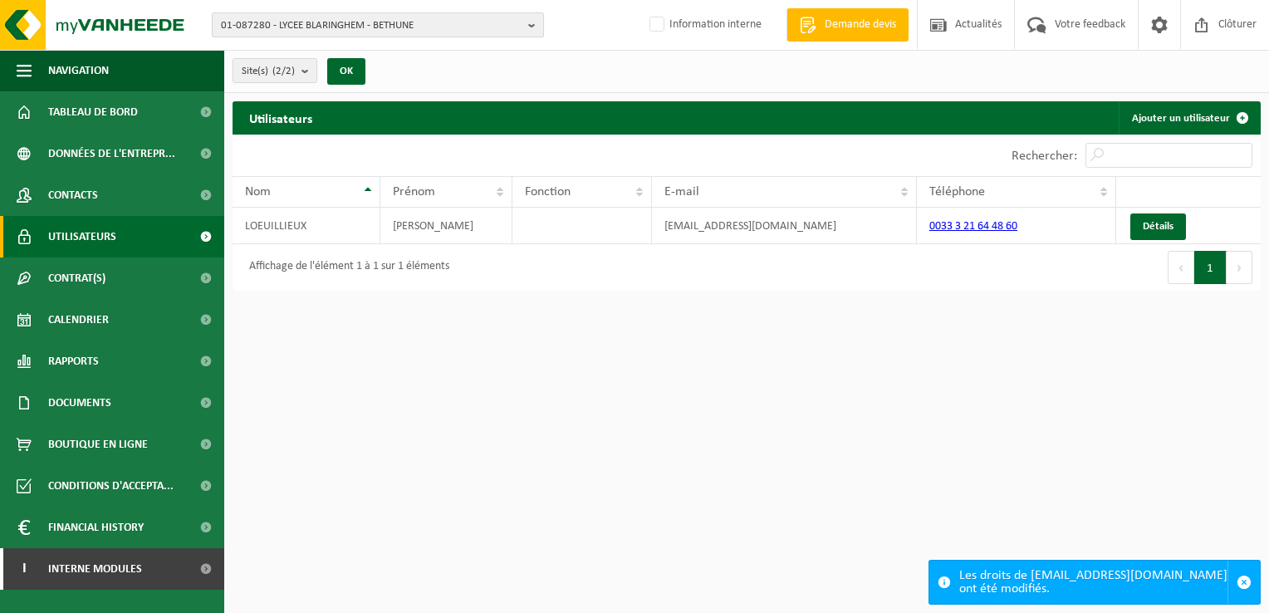
click at [336, 26] on span "01-087280 - LYCEE BLARINGHEM - BETHUNE" at bounding box center [371, 25] width 301 height 25
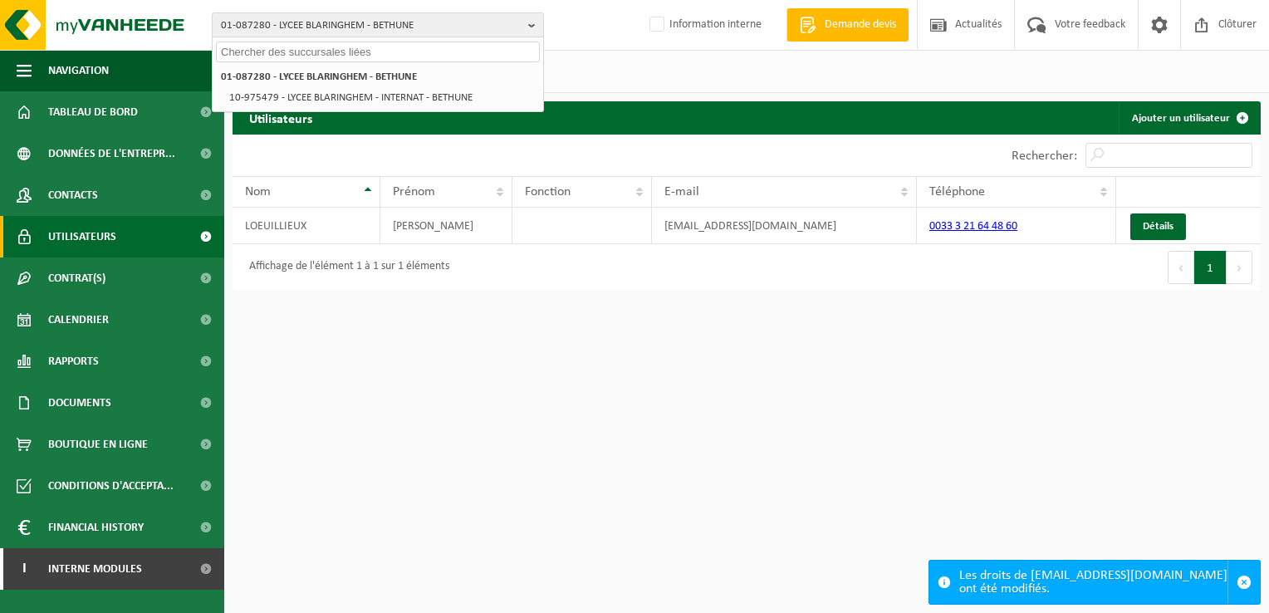
click at [257, 55] on input "text" at bounding box center [378, 52] width 324 height 21
paste input "10-978936"
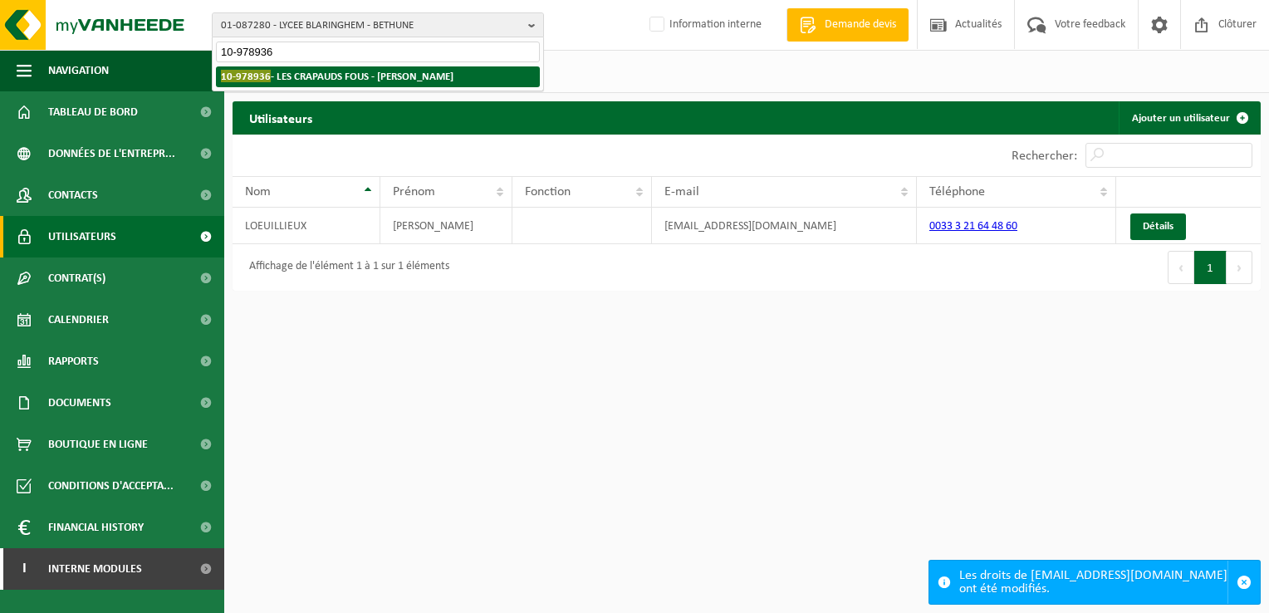
type input "10-978936"
click at [390, 74] on strong "10-978936 - LES CRAPAUDS FOUS - BILLY BERCLAU" at bounding box center [337, 76] width 233 height 12
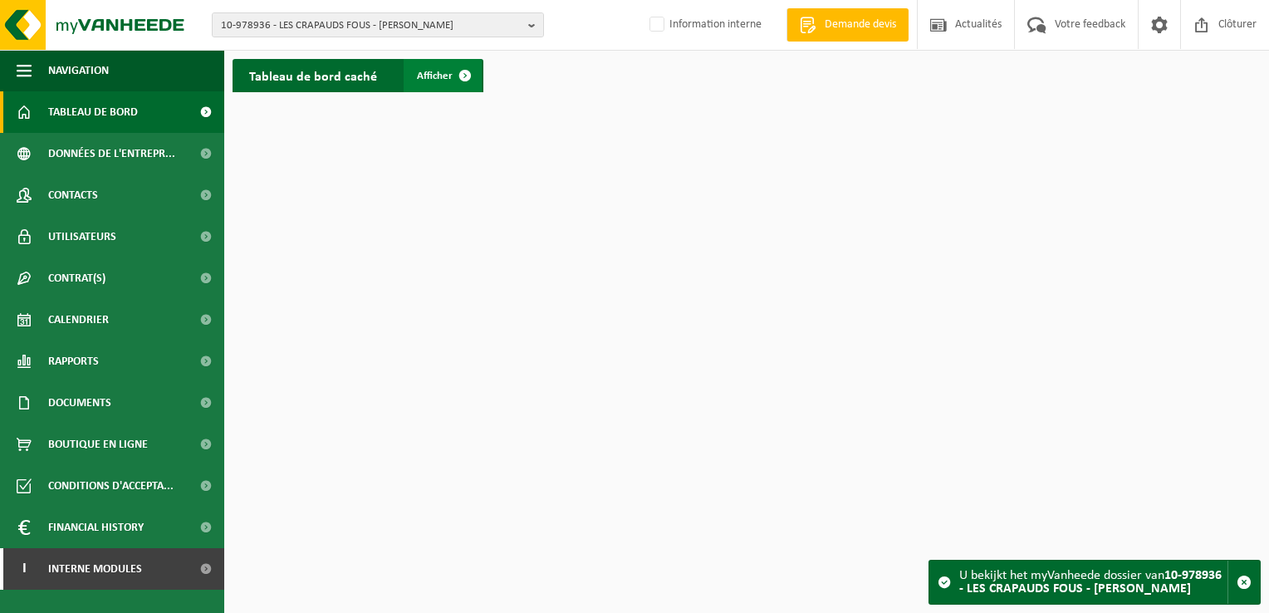
click at [469, 74] on span at bounding box center [464, 75] width 33 height 33
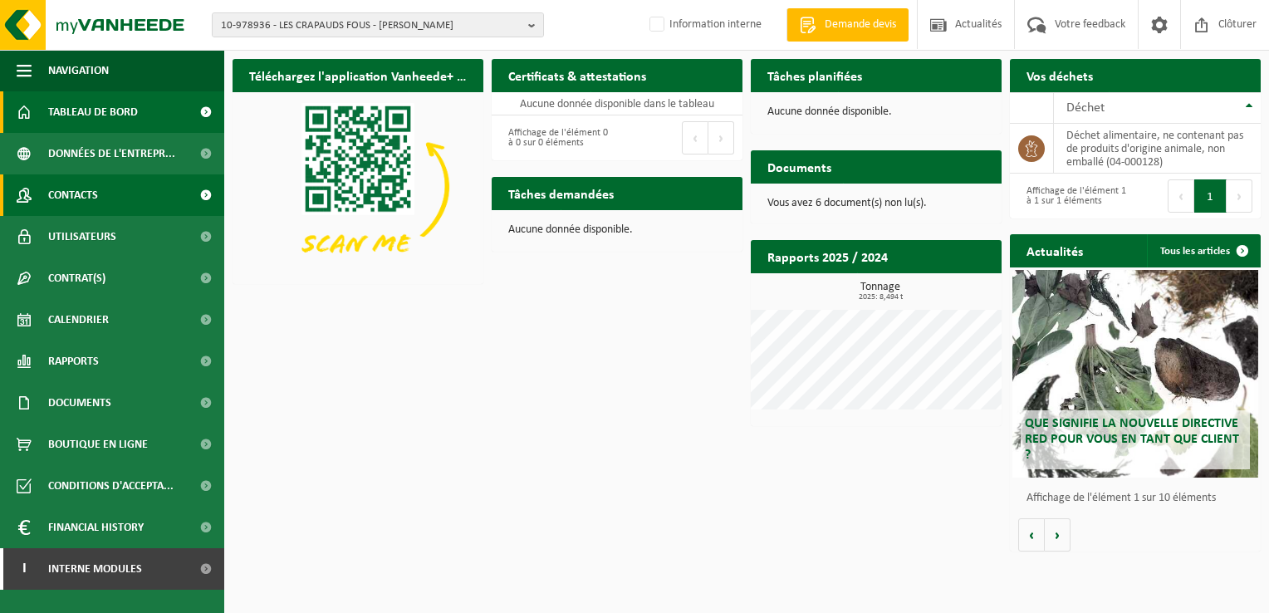
click at [87, 190] on span "Contacts" at bounding box center [73, 195] width 50 height 42
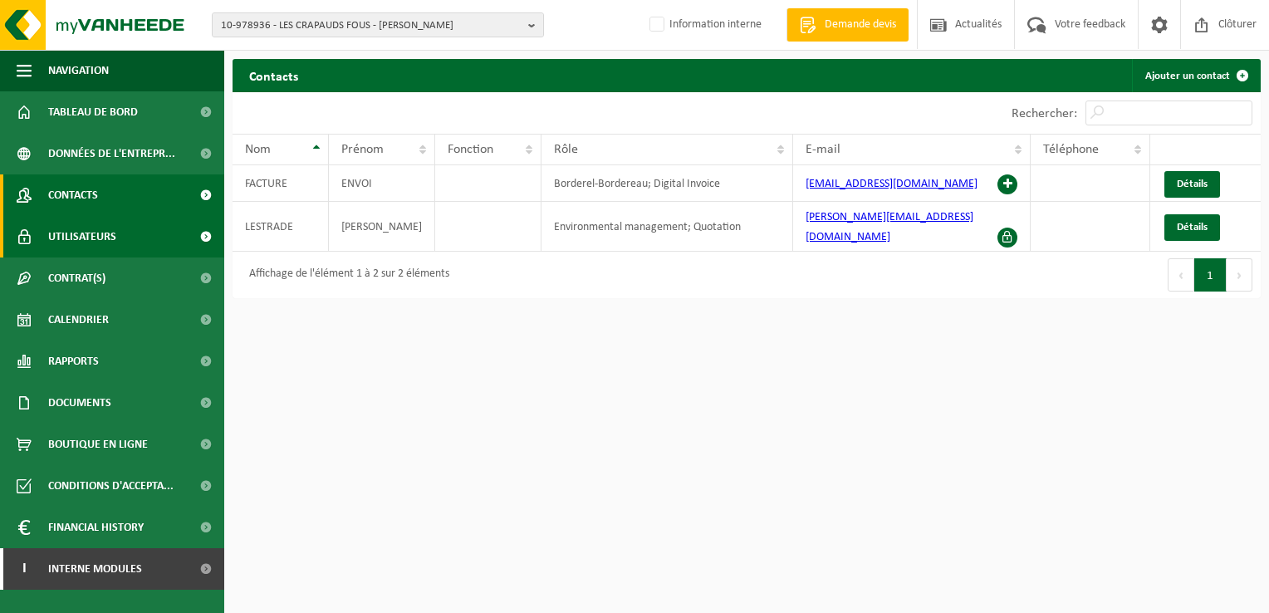
click at [83, 234] on span "Utilisateurs" at bounding box center [82, 237] width 68 height 42
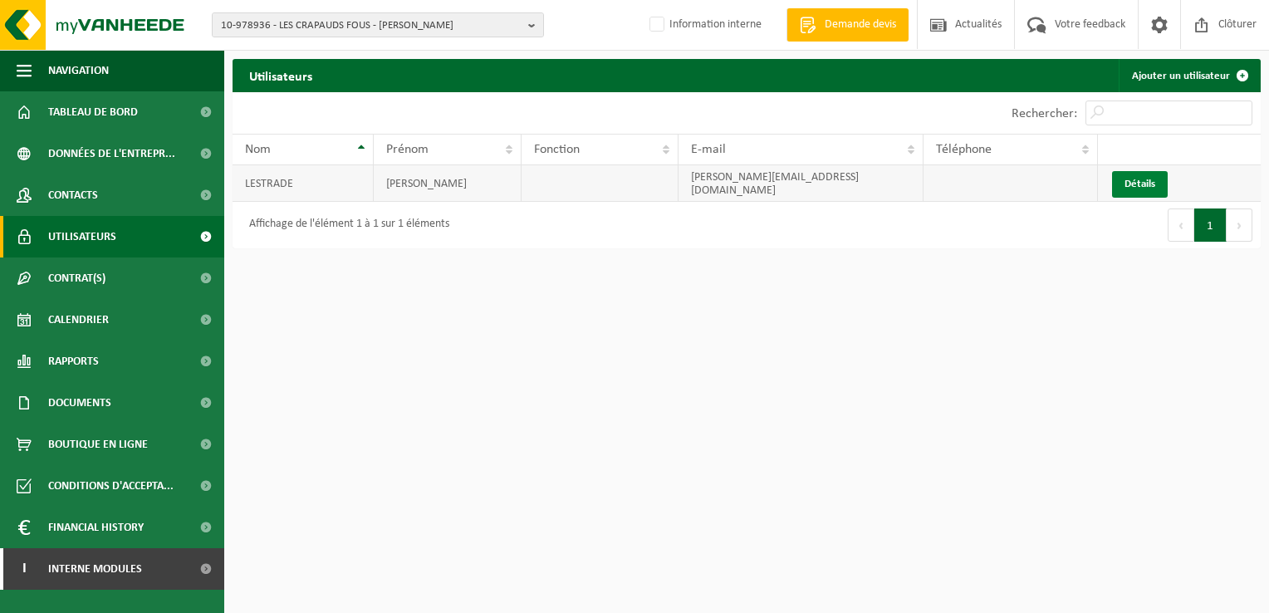
click at [1156, 174] on link "Détails" at bounding box center [1140, 184] width 56 height 27
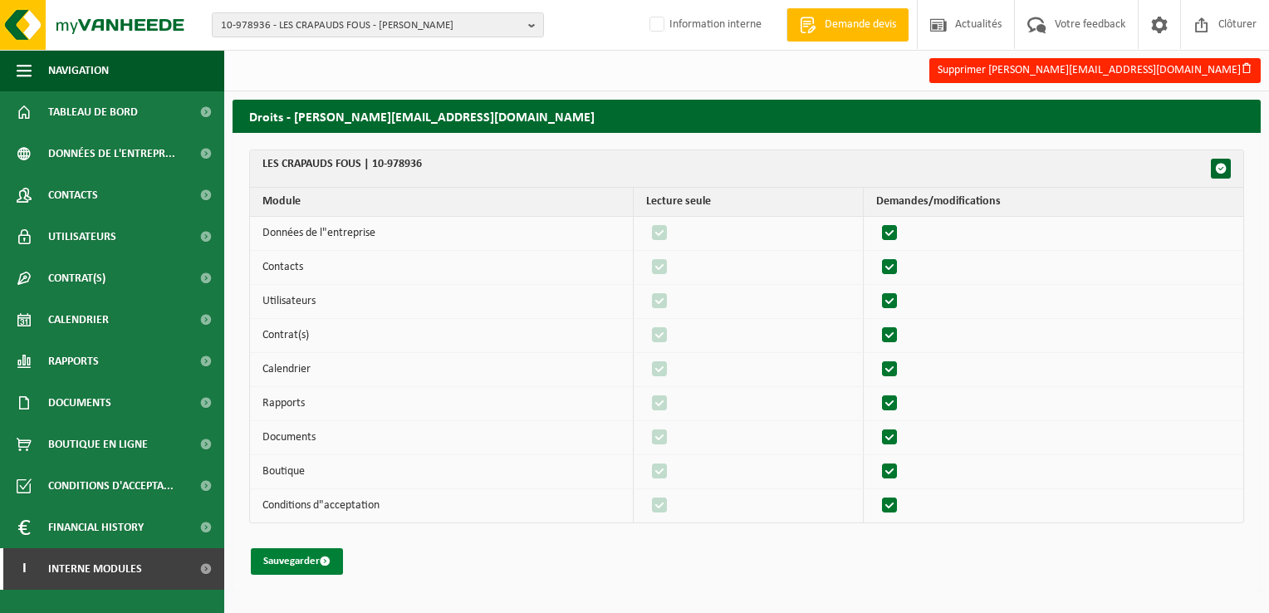
click at [282, 556] on button "Sauvegarder" at bounding box center [297, 561] width 92 height 27
